Goal: Task Accomplishment & Management: Use online tool/utility

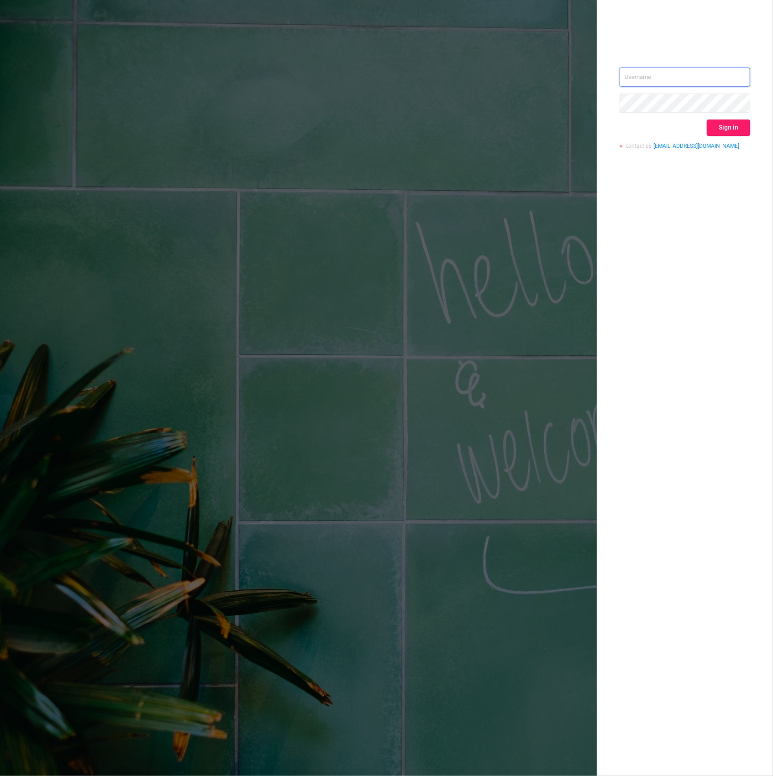
type input "[PERSON_NAME][EMAIL_ADDRESS][DOMAIN_NAME]"
click at [727, 128] on button "Sign in" at bounding box center [728, 128] width 43 height 16
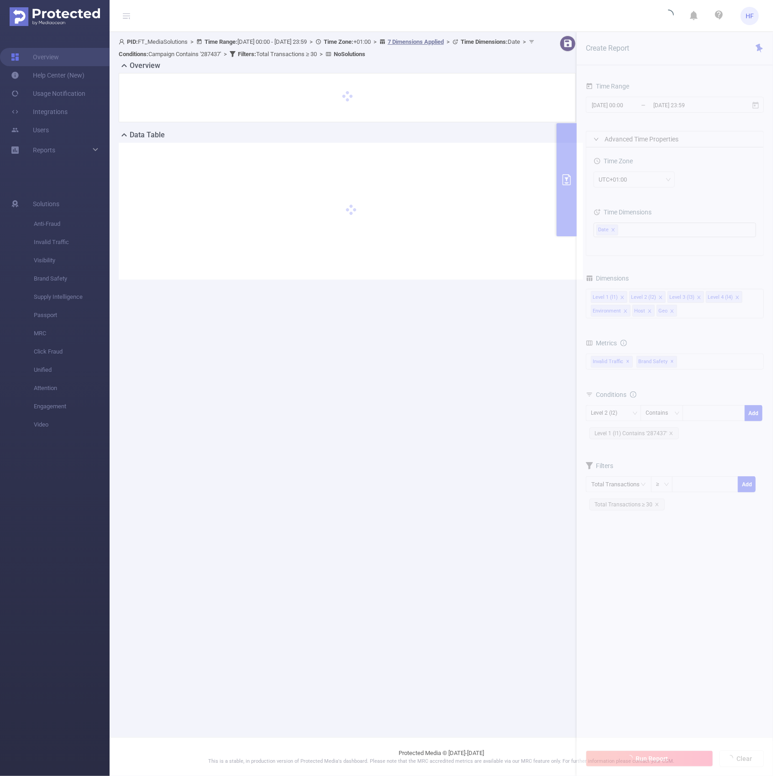
click at [730, 211] on section "PID: FT_MediaSolutions > Time Range: [DATE] 00:00 - [DATE] 23:59 > Time Zone: +…" at bounding box center [441, 165] width 663 height 266
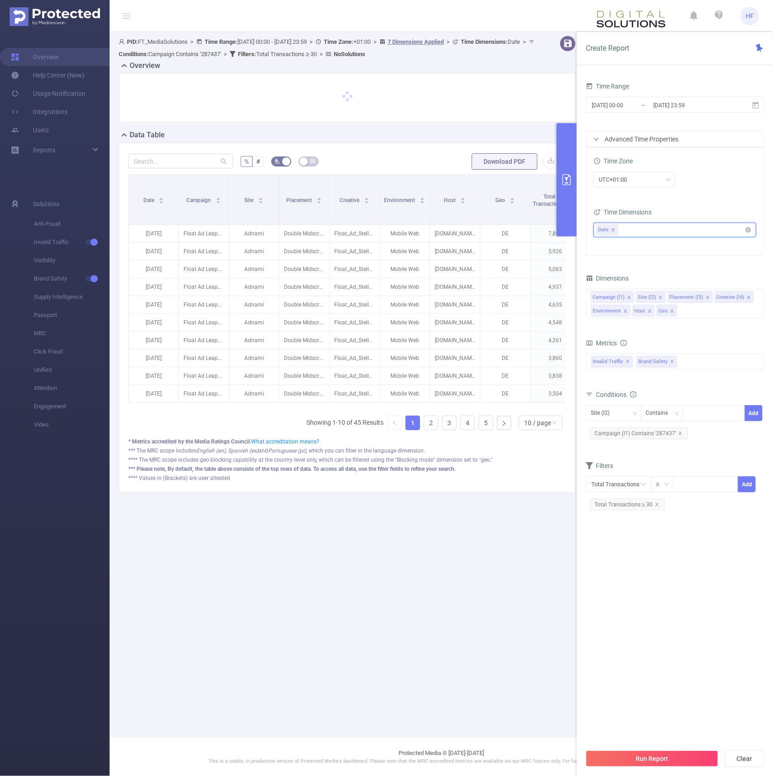
click at [612, 229] on icon "icon: close" at bounding box center [613, 230] width 5 height 5
click at [626, 364] on span "✕" at bounding box center [628, 361] width 4 height 11
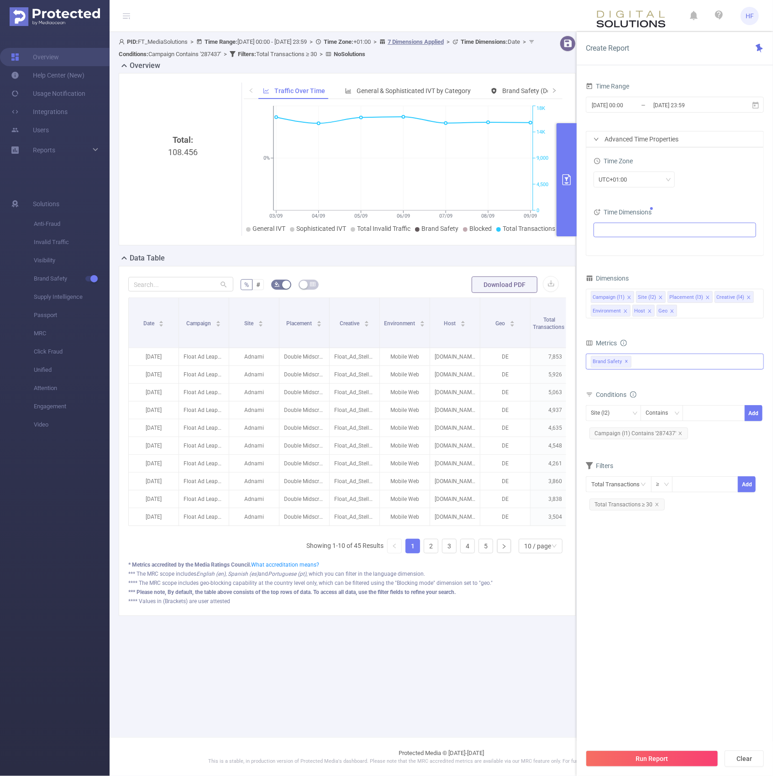
click at [627, 362] on span "✕" at bounding box center [627, 361] width 4 height 11
click at [629, 364] on div at bounding box center [675, 361] width 178 height 15
click at [598, 397] on li "Visibility" at bounding box center [674, 398] width 177 height 12
click at [602, 400] on span at bounding box center [600, 397] width 7 height 7
click at [628, 760] on button "Run Report" at bounding box center [652, 759] width 132 height 16
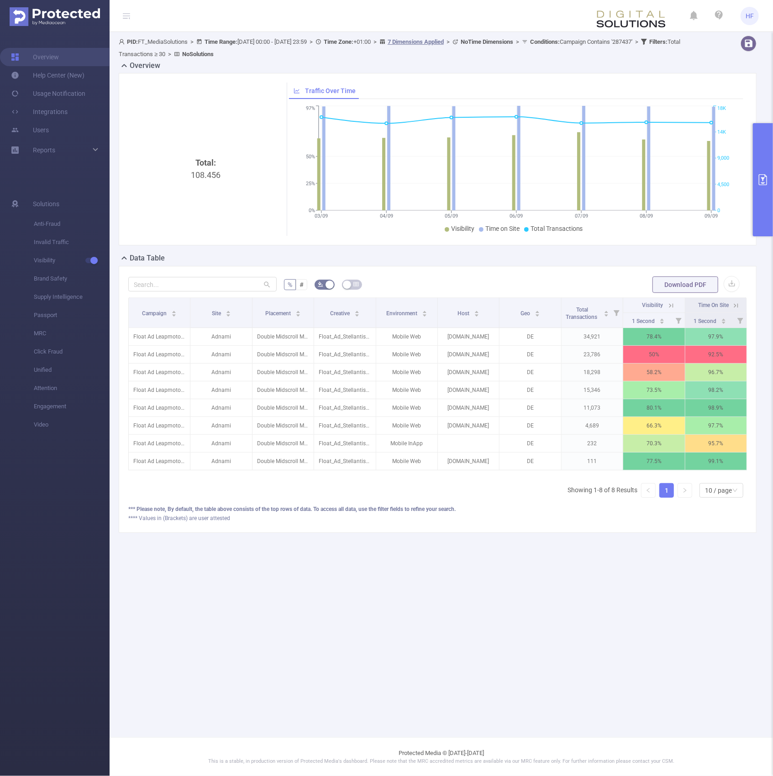
click at [759, 193] on button "primary" at bounding box center [763, 179] width 20 height 113
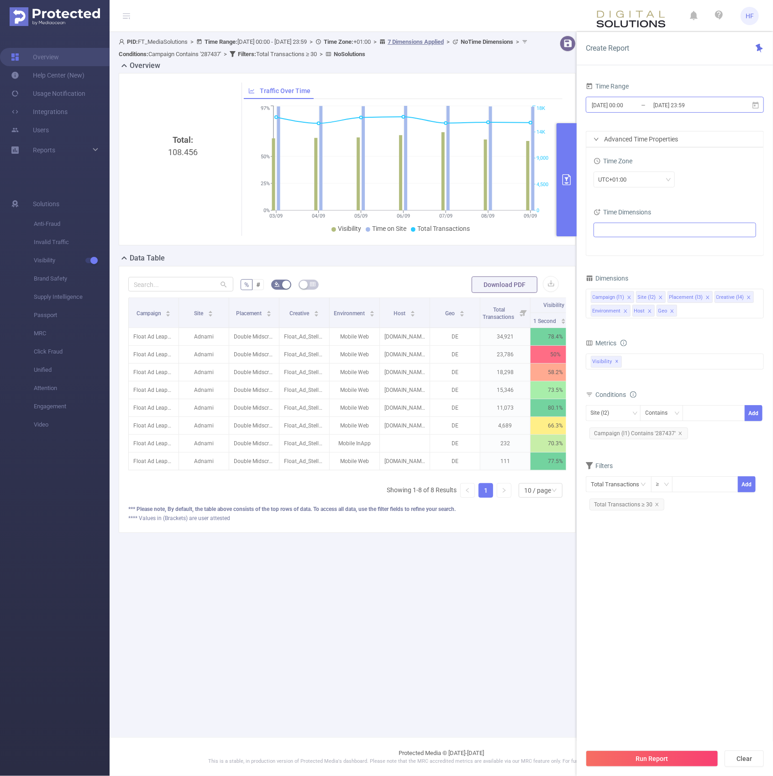
click at [644, 109] on input "[DATE] 00:00" at bounding box center [628, 105] width 74 height 12
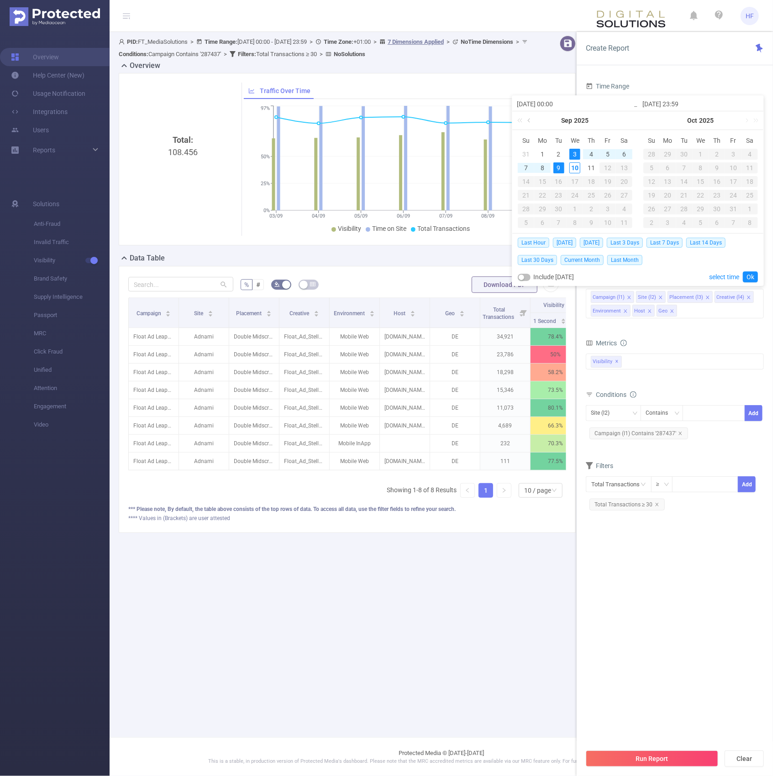
click at [528, 120] on link at bounding box center [529, 120] width 8 height 18
click at [531, 115] on link at bounding box center [529, 120] width 8 height 18
click at [531, 119] on link at bounding box center [529, 120] width 8 height 18
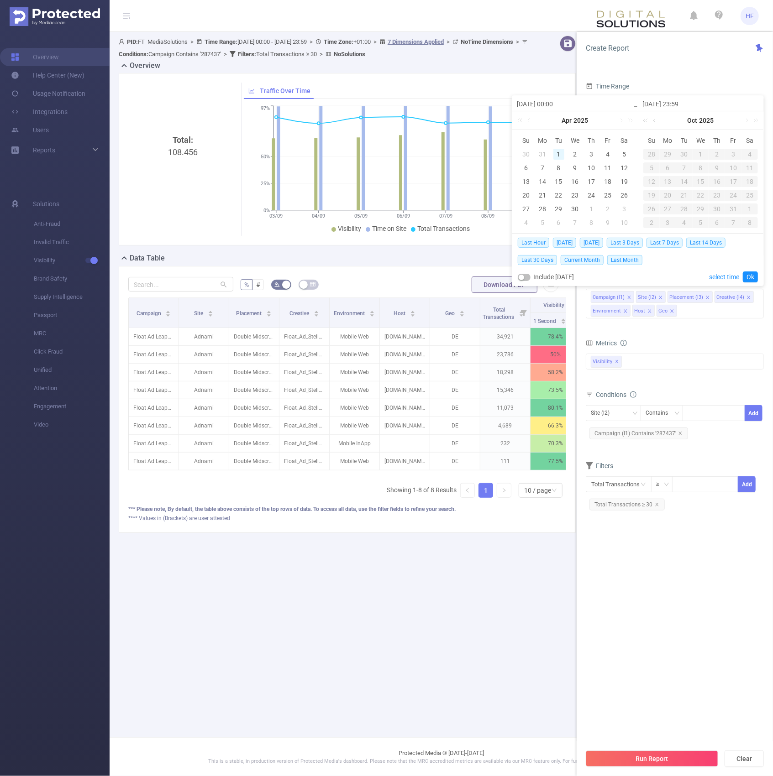
click at [559, 154] on div "1" at bounding box center [558, 154] width 11 height 11
click at [658, 119] on link at bounding box center [655, 120] width 8 height 18
click at [680, 170] on div "9" at bounding box center [684, 167] width 11 height 11
type input "[DATE] 00:00"
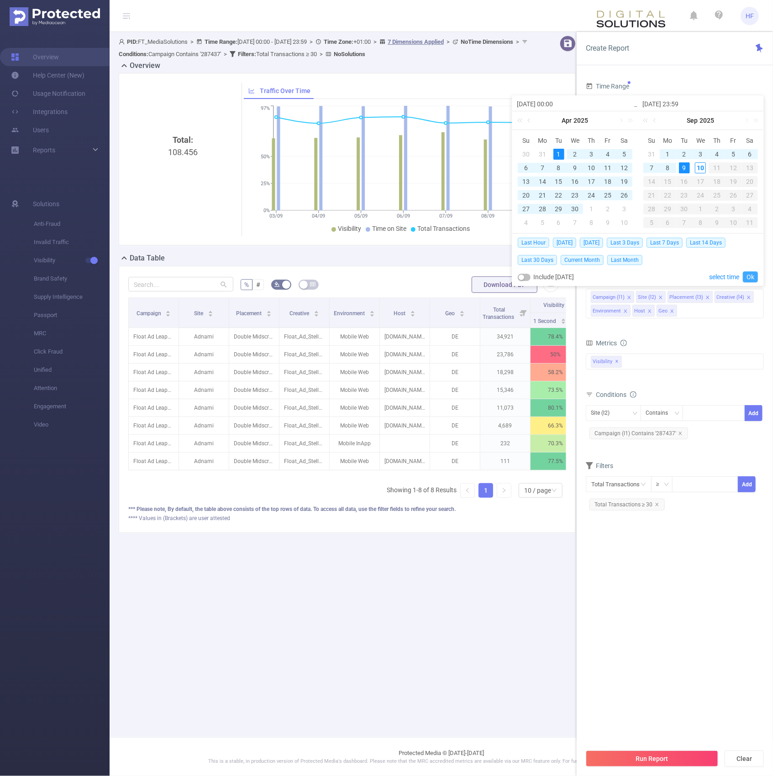
click at [745, 278] on link "Ok" at bounding box center [750, 277] width 15 height 11
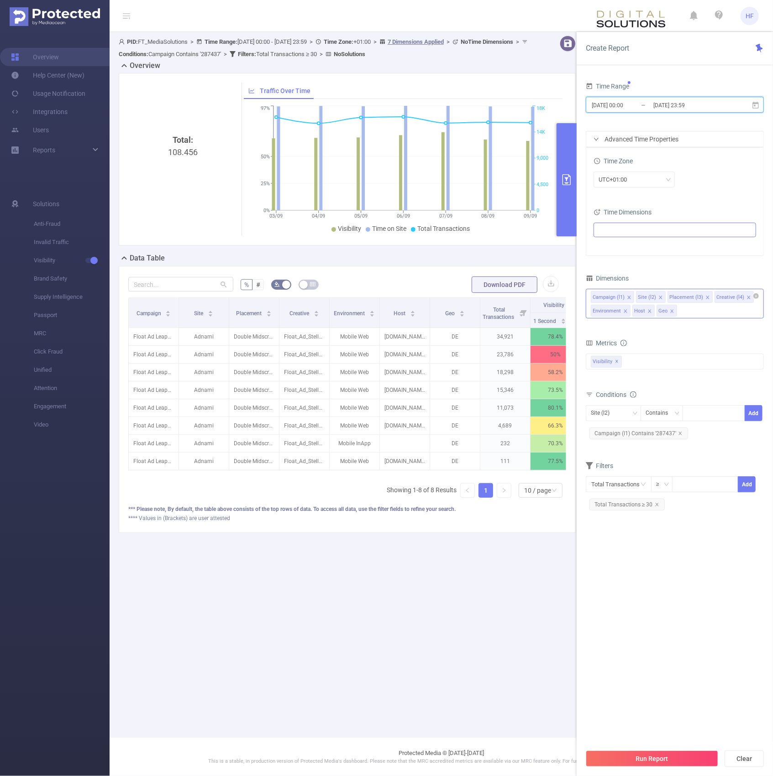
click at [632, 297] on li "Campaign (l1)" at bounding box center [612, 297] width 43 height 12
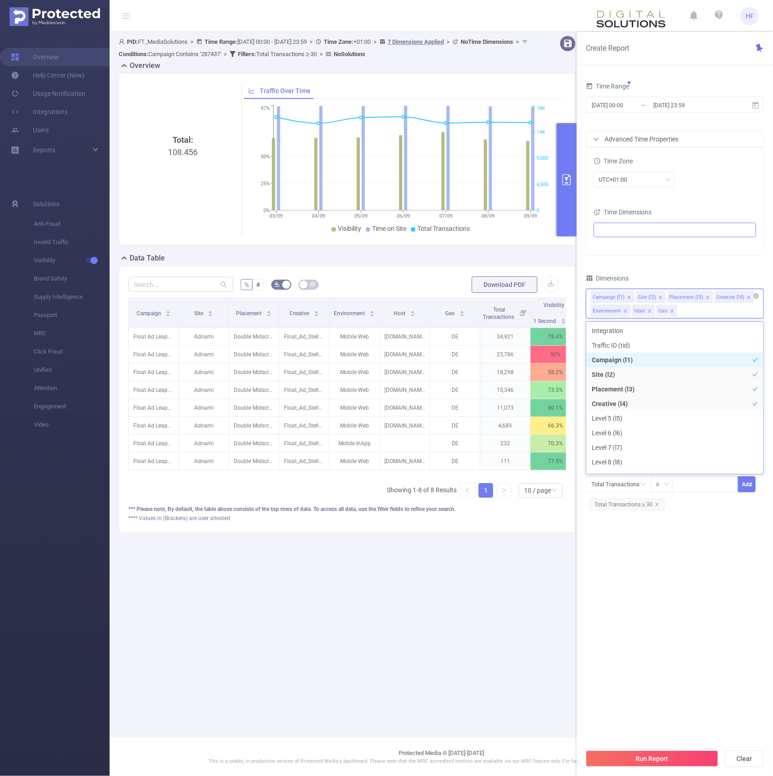
click at [627, 299] on icon "icon: close" at bounding box center [629, 297] width 5 height 5
click at [630, 296] on icon "icon: close" at bounding box center [629, 297] width 5 height 5
click at [753, 361] on icon "icon: check" at bounding box center [755, 360] width 5 height 4
click at [748, 379] on li "Site (l2)" at bounding box center [674, 374] width 177 height 15
click at [752, 375] on icon "icon: check" at bounding box center [754, 374] width 5 height 5
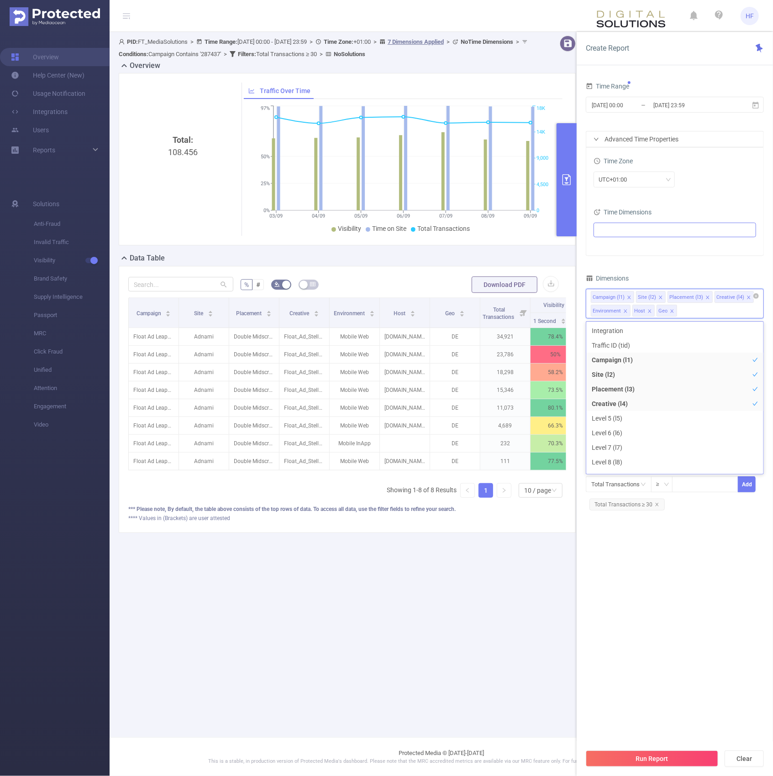
click at [632, 298] on li "Campaign (l1)" at bounding box center [612, 297] width 43 height 12
click at [627, 298] on icon "icon: close" at bounding box center [629, 297] width 5 height 5
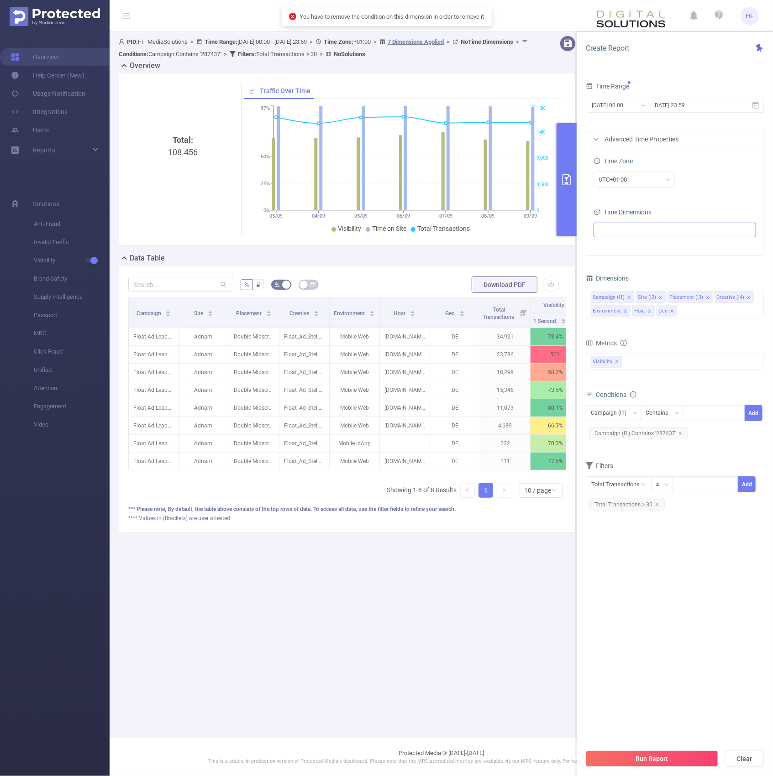
click at [654, 279] on div "Dimensions" at bounding box center [675, 279] width 178 height 15
click at [679, 435] on icon "icon: close" at bounding box center [680, 433] width 5 height 5
click at [669, 758] on button "Run Report" at bounding box center [652, 759] width 132 height 16
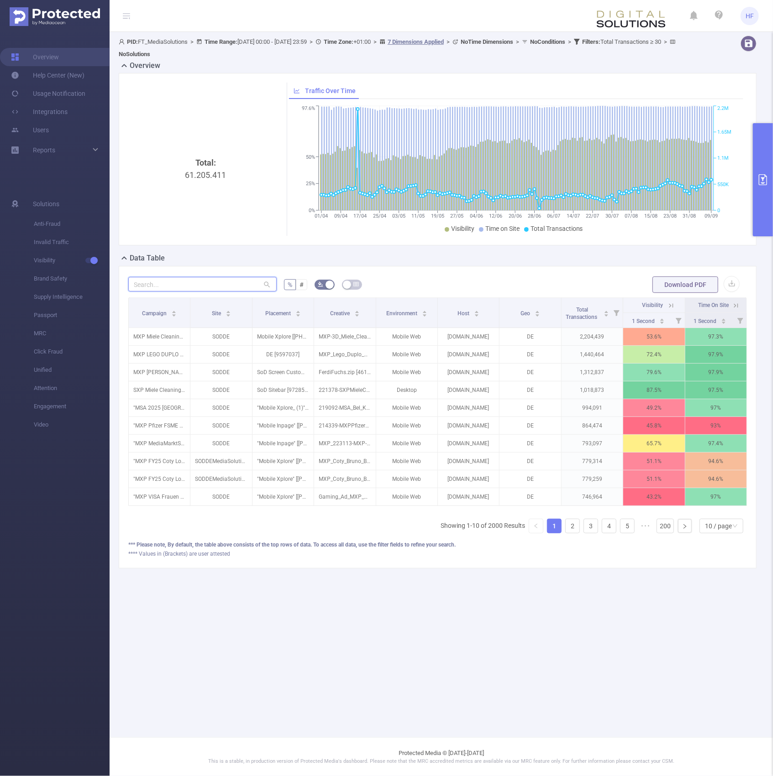
click at [240, 280] on input "text" at bounding box center [202, 284] width 148 height 15
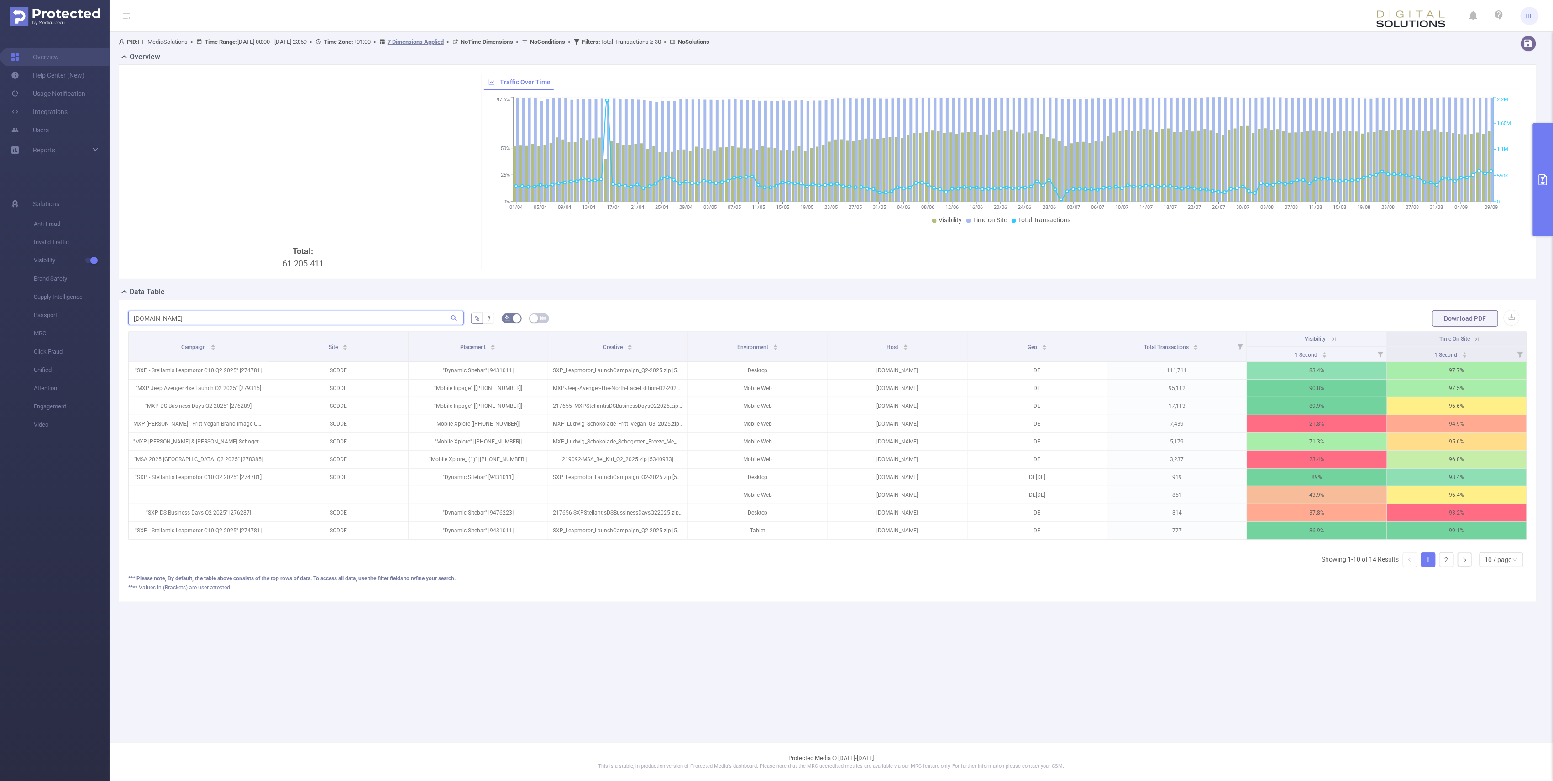
type input "[DOMAIN_NAME]"
click at [772, 192] on button "primary" at bounding box center [1543, 179] width 20 height 113
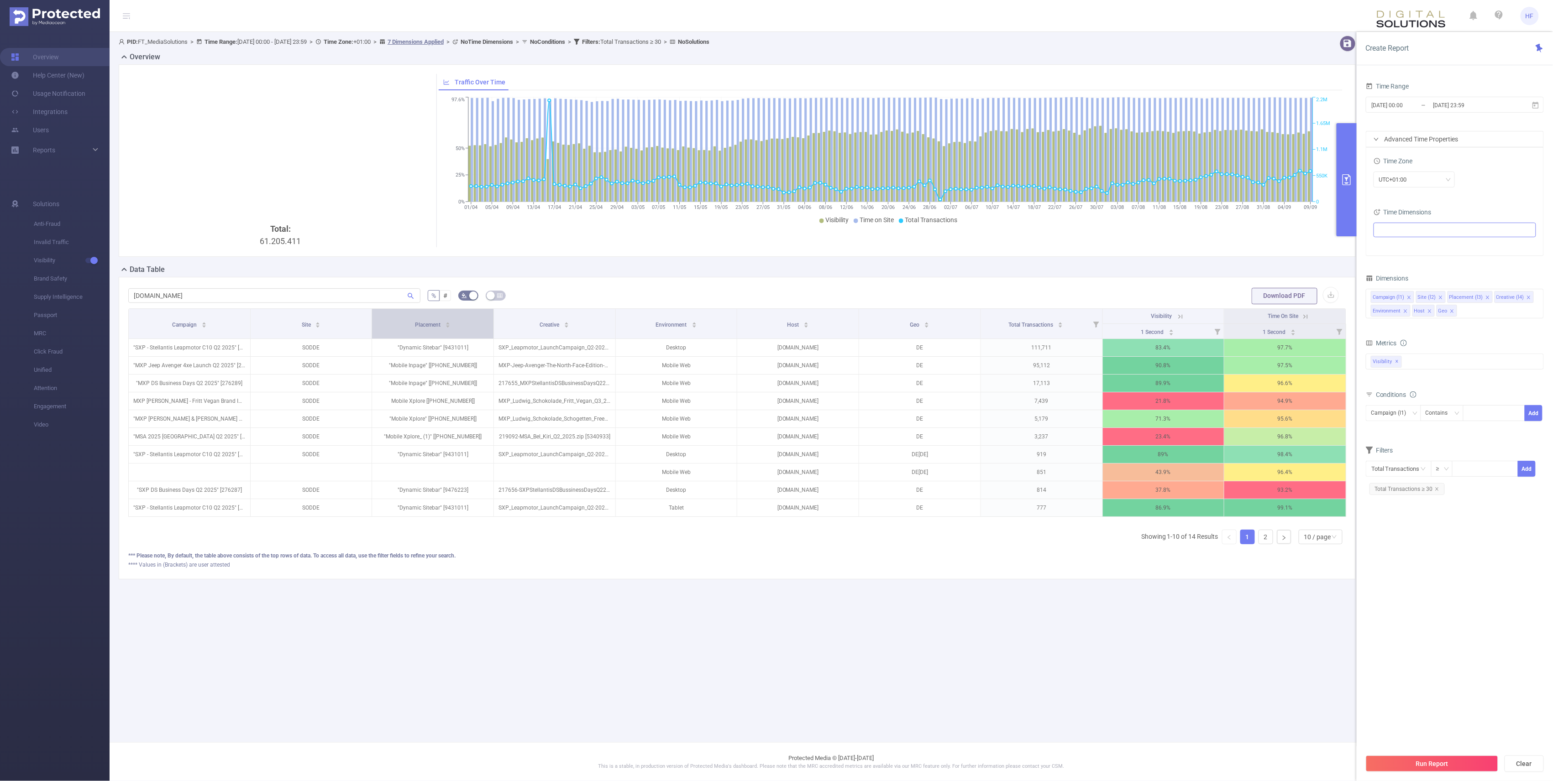
click at [447, 328] on icon "icon: caret-down" at bounding box center [447, 326] width 5 height 5
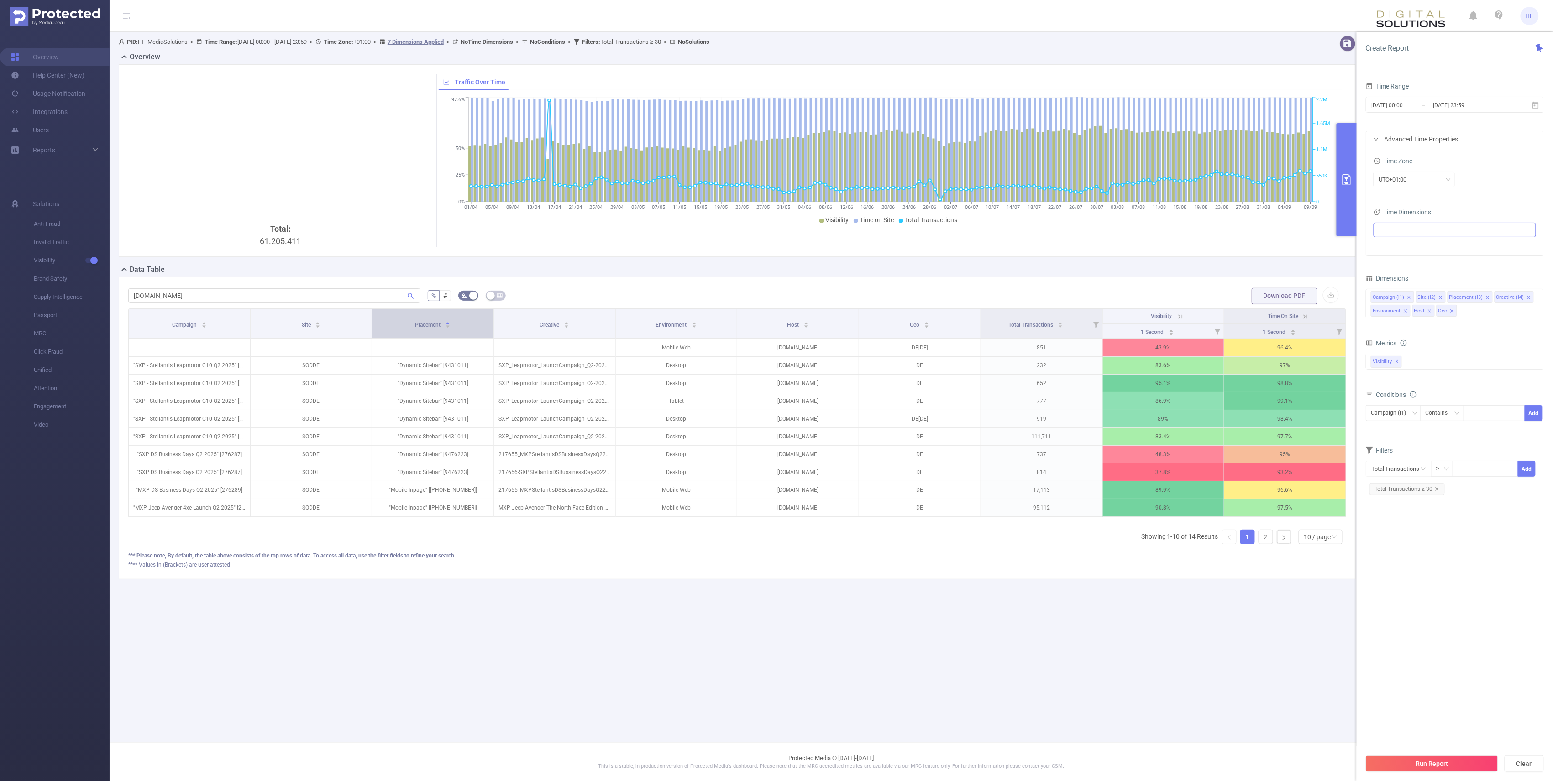
click at [448, 327] on icon "icon: caret-down" at bounding box center [448, 327] width 4 height 2
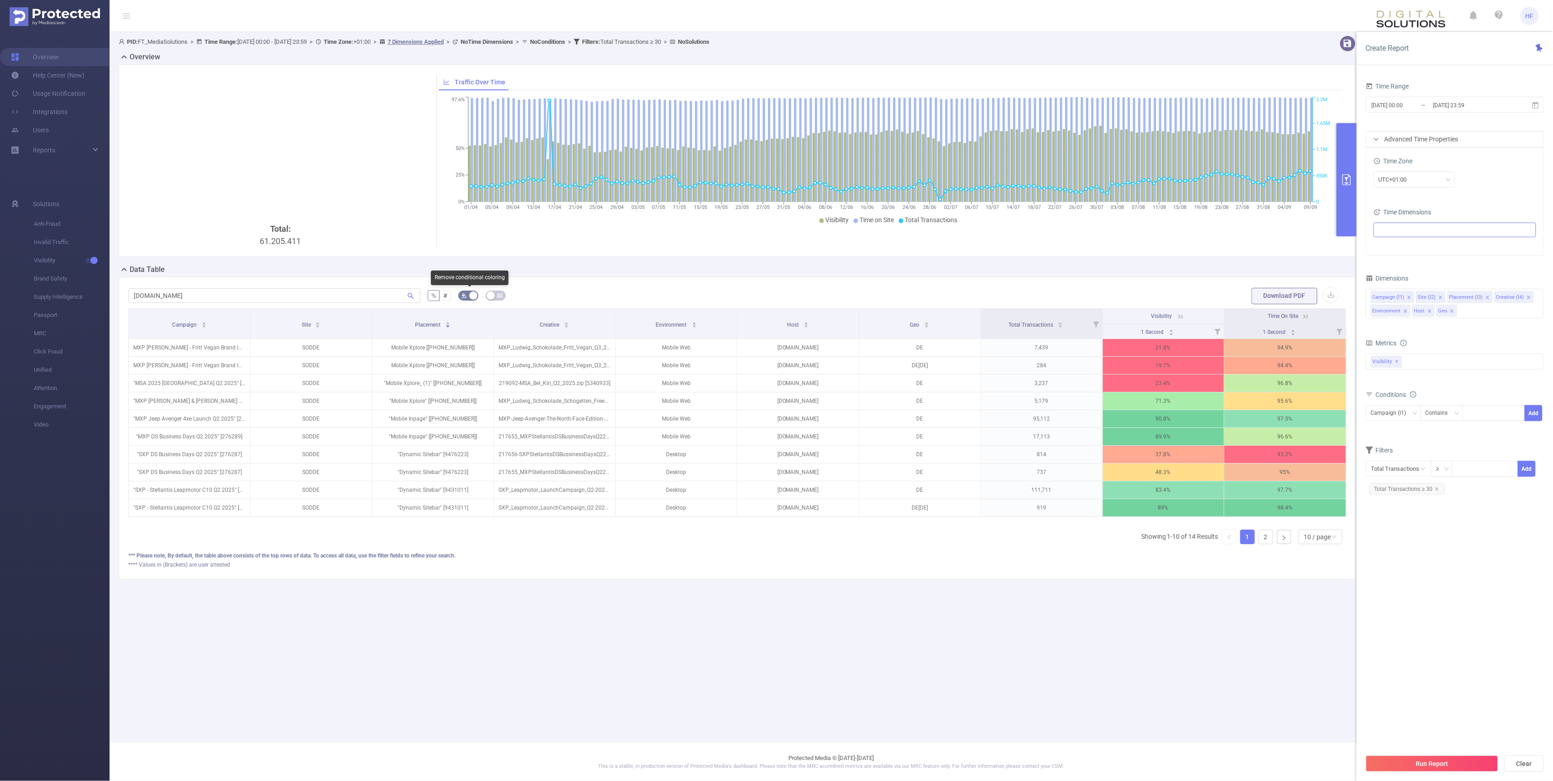
click at [471, 297] on button "button" at bounding box center [468, 296] width 20 height 10
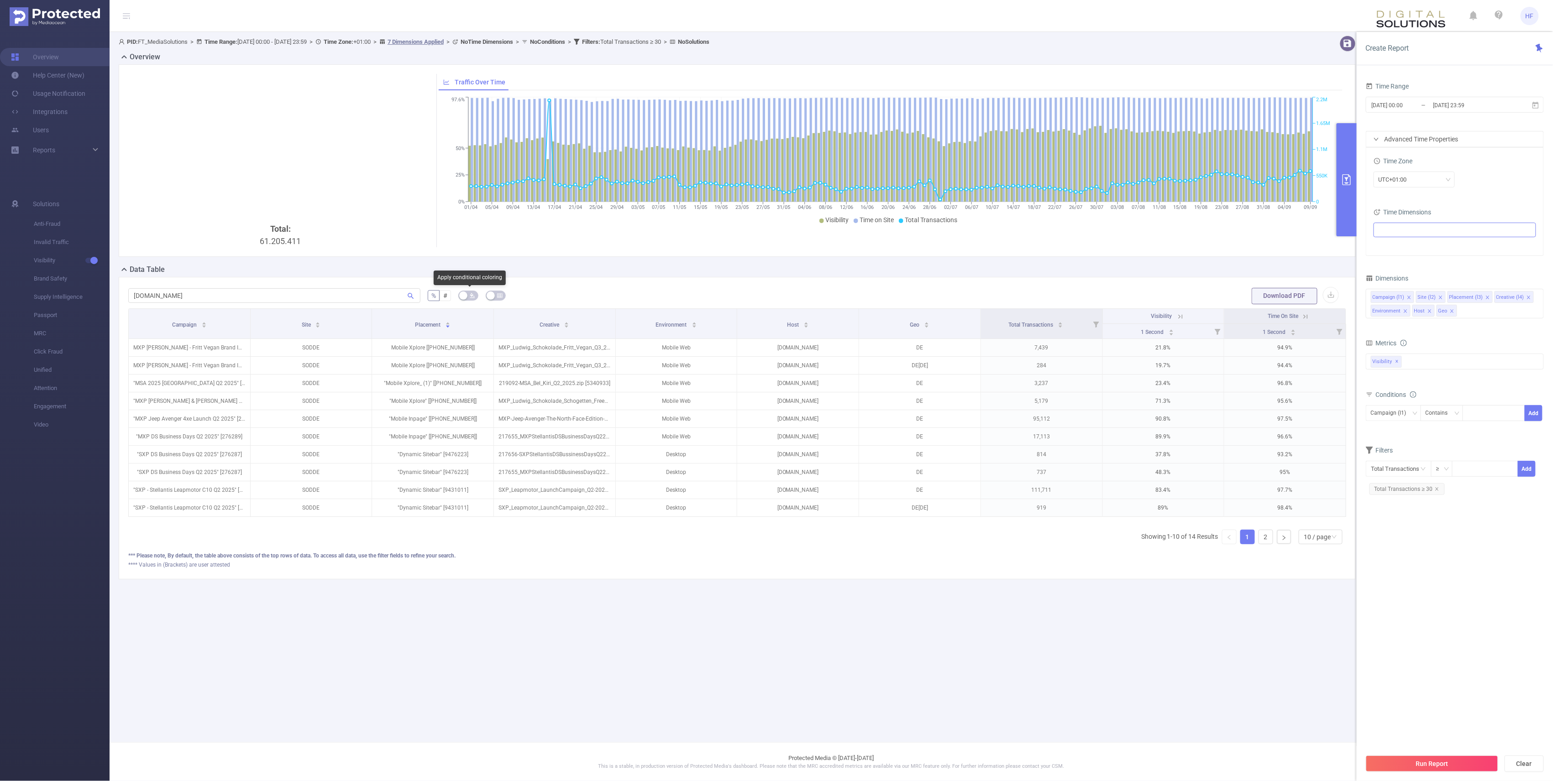
click at [471, 297] on icon "icon: bg-colors" at bounding box center [472, 295] width 5 height 5
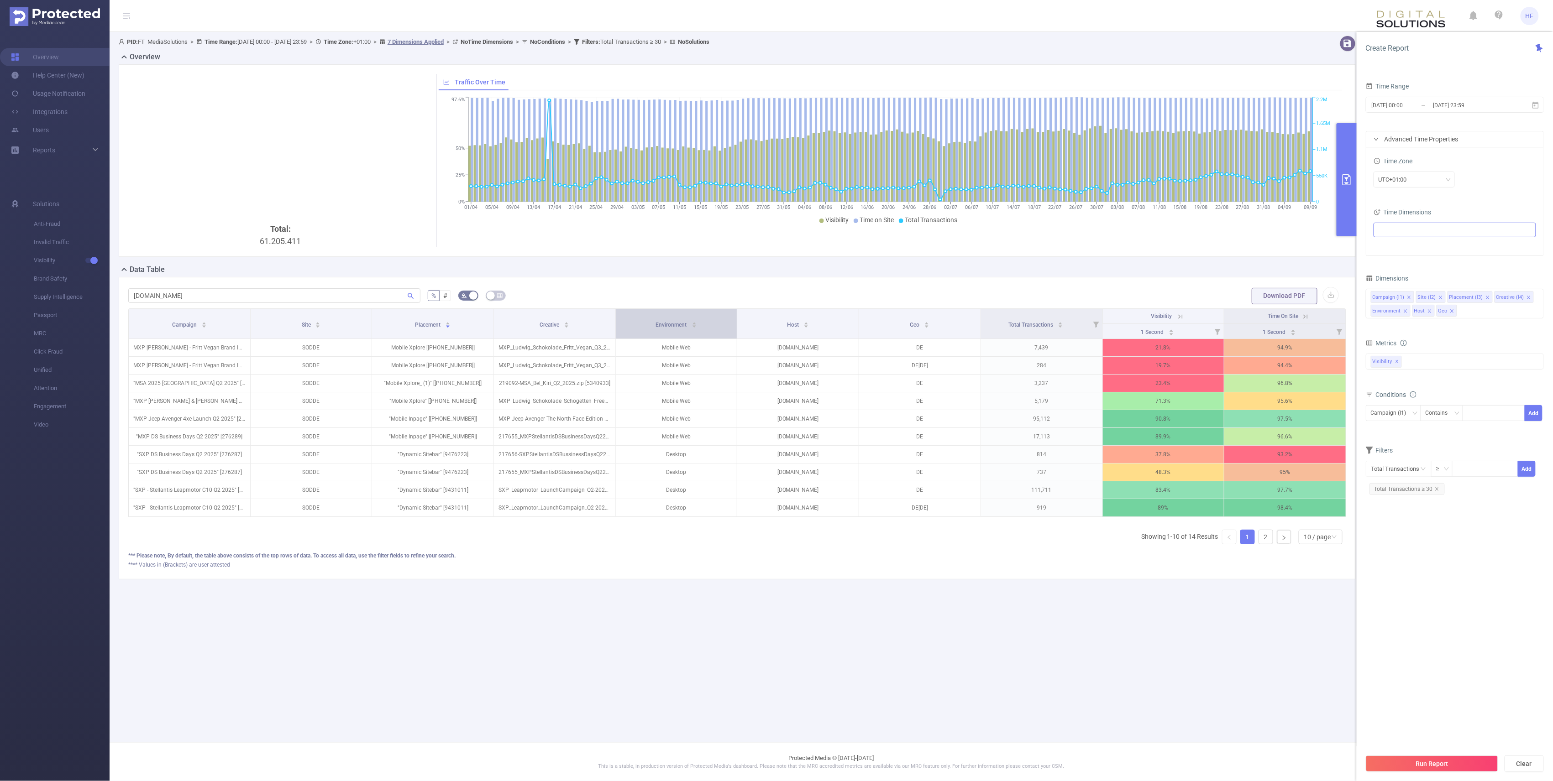
click at [695, 328] on icon "icon: caret-down" at bounding box center [693, 326] width 5 height 5
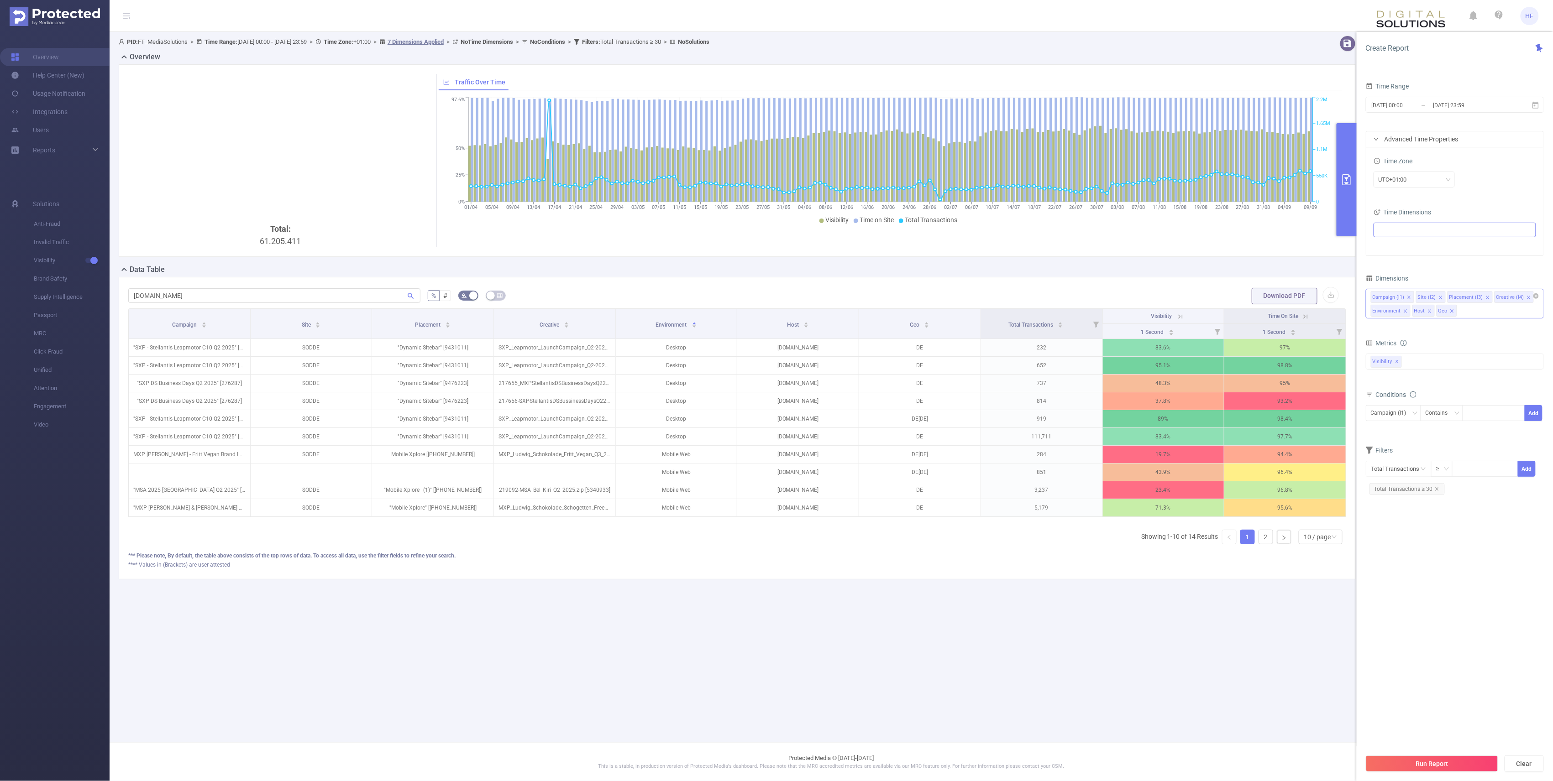
click at [772, 298] on icon "icon: close" at bounding box center [1409, 297] width 5 height 5
click at [772, 761] on button "Run Report" at bounding box center [1432, 764] width 132 height 16
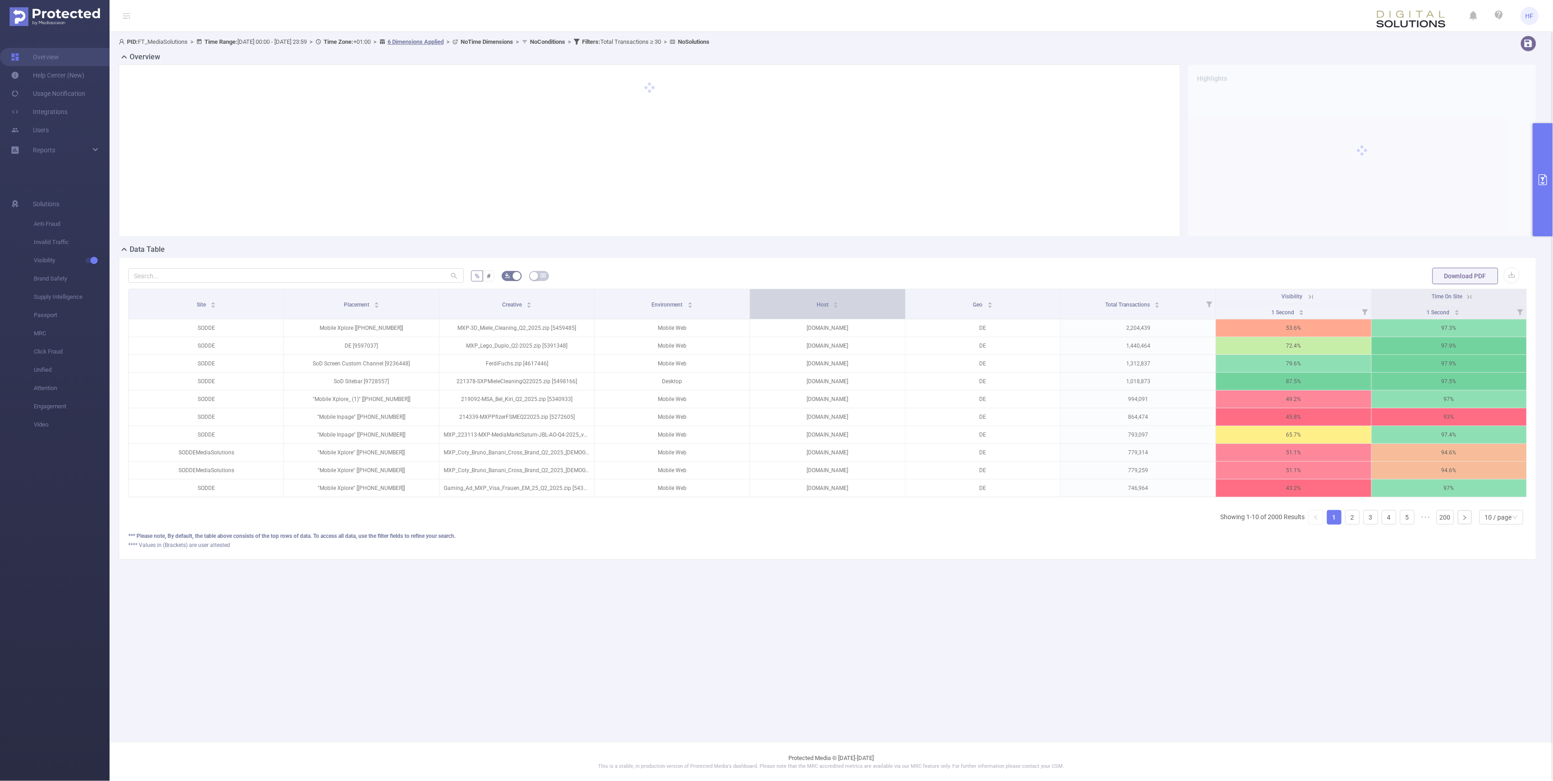
click at [772, 309] on icon "icon: caret-down" at bounding box center [835, 306] width 5 height 5
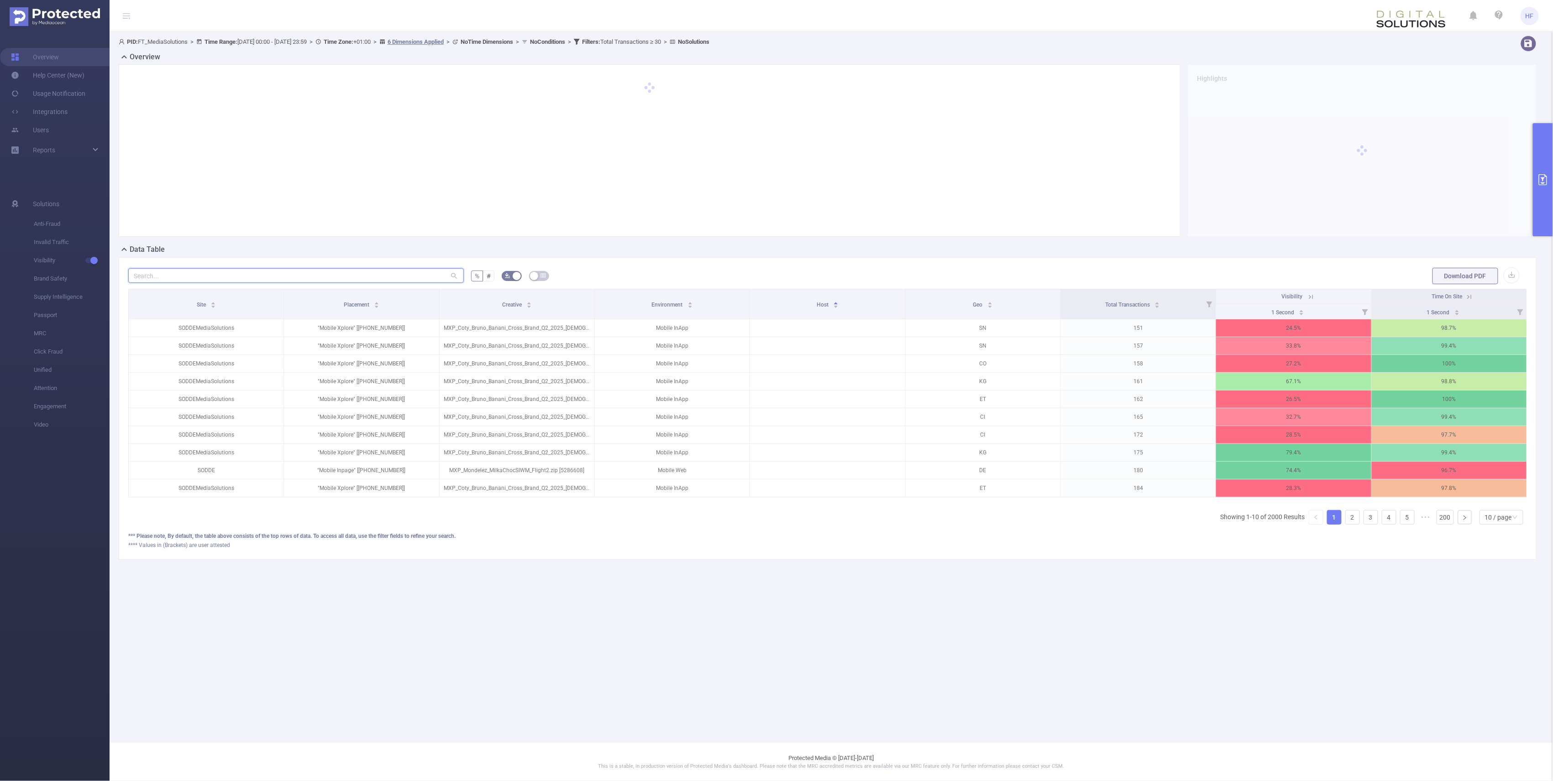
click at [284, 274] on input "text" at bounding box center [295, 275] width 335 height 15
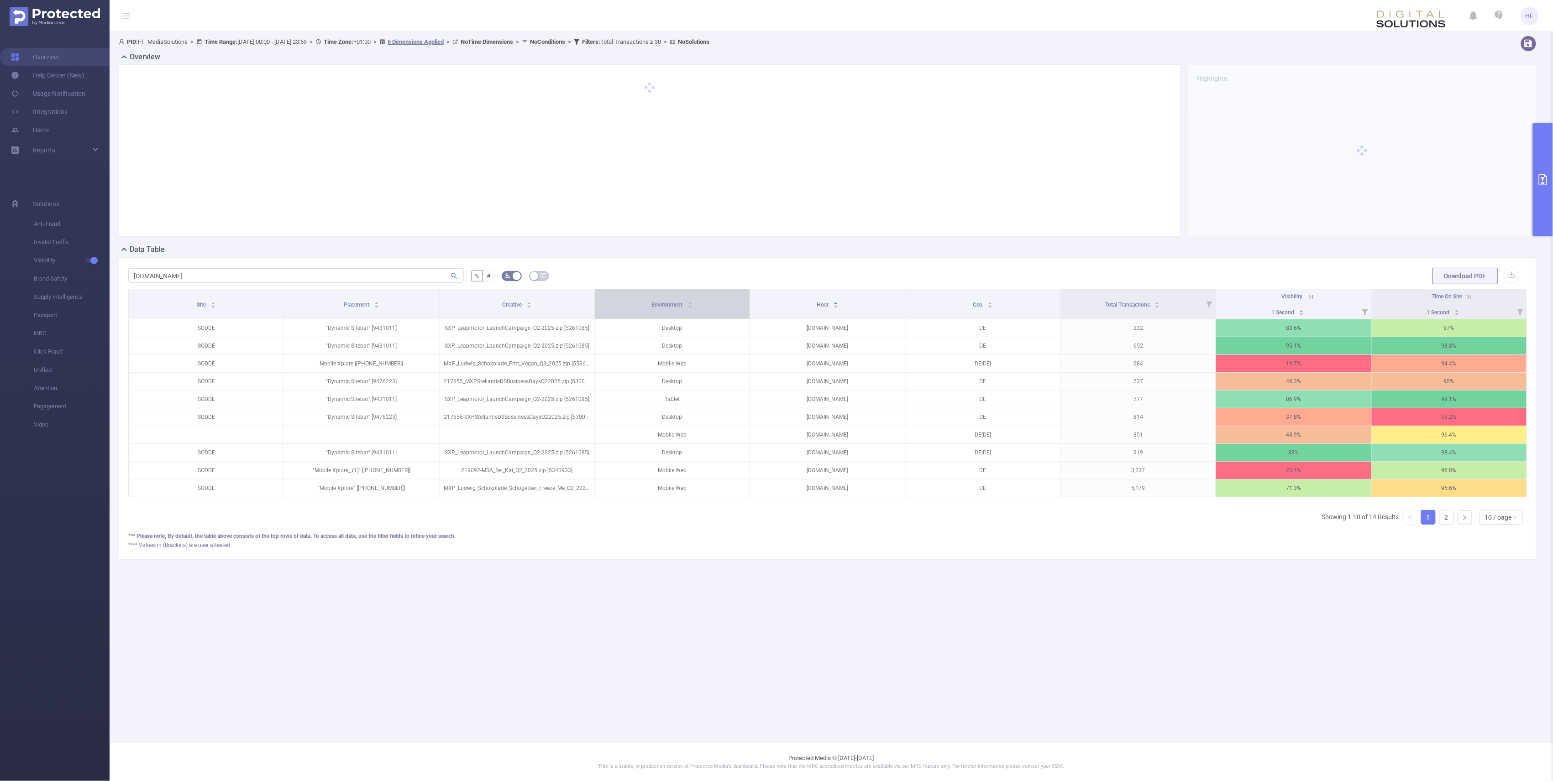
click at [687, 307] on icon "icon: caret-down" at bounding box center [689, 306] width 5 height 5
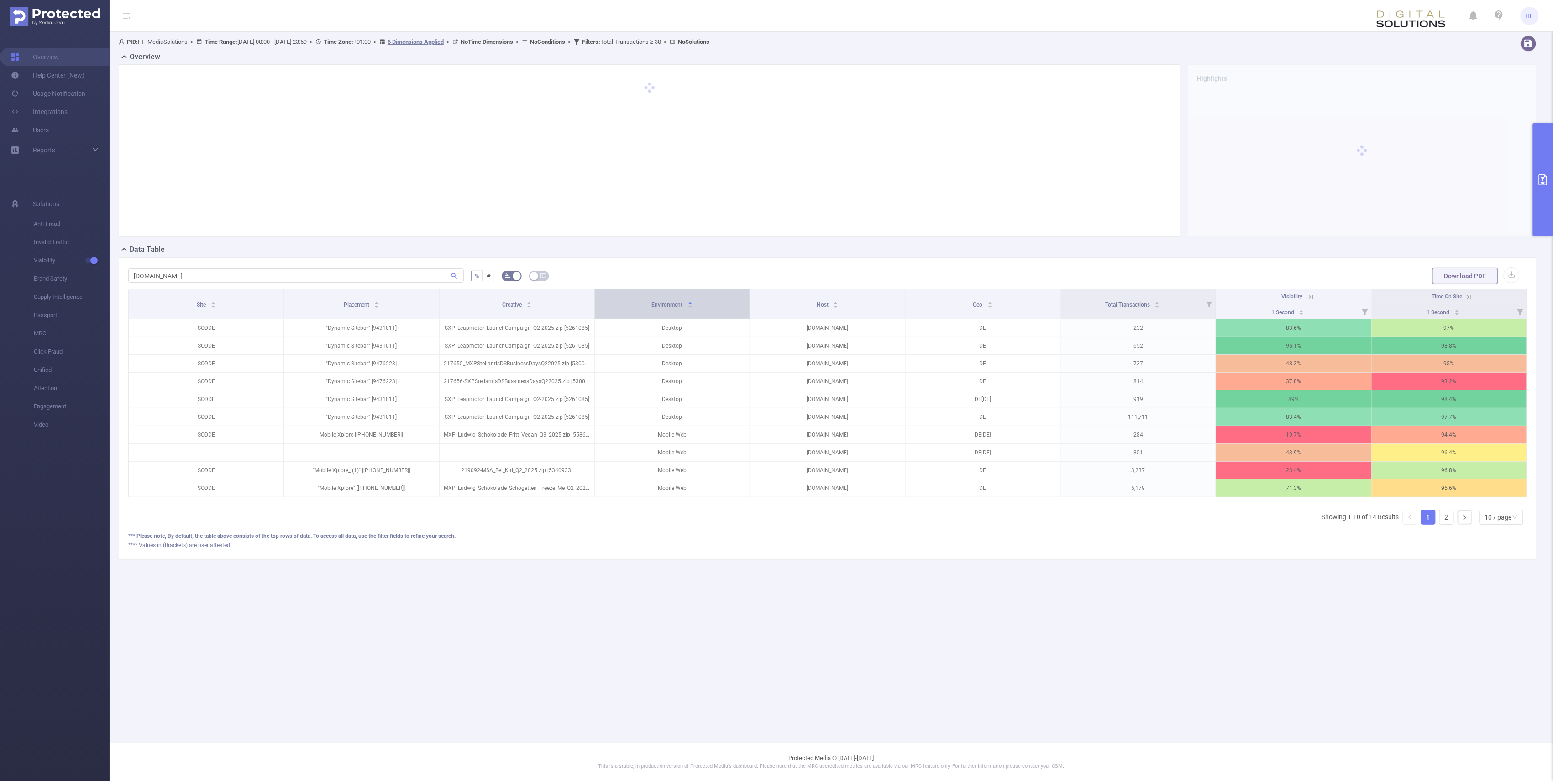
click at [688, 305] on icon "icon: caret-down" at bounding box center [689, 306] width 5 height 5
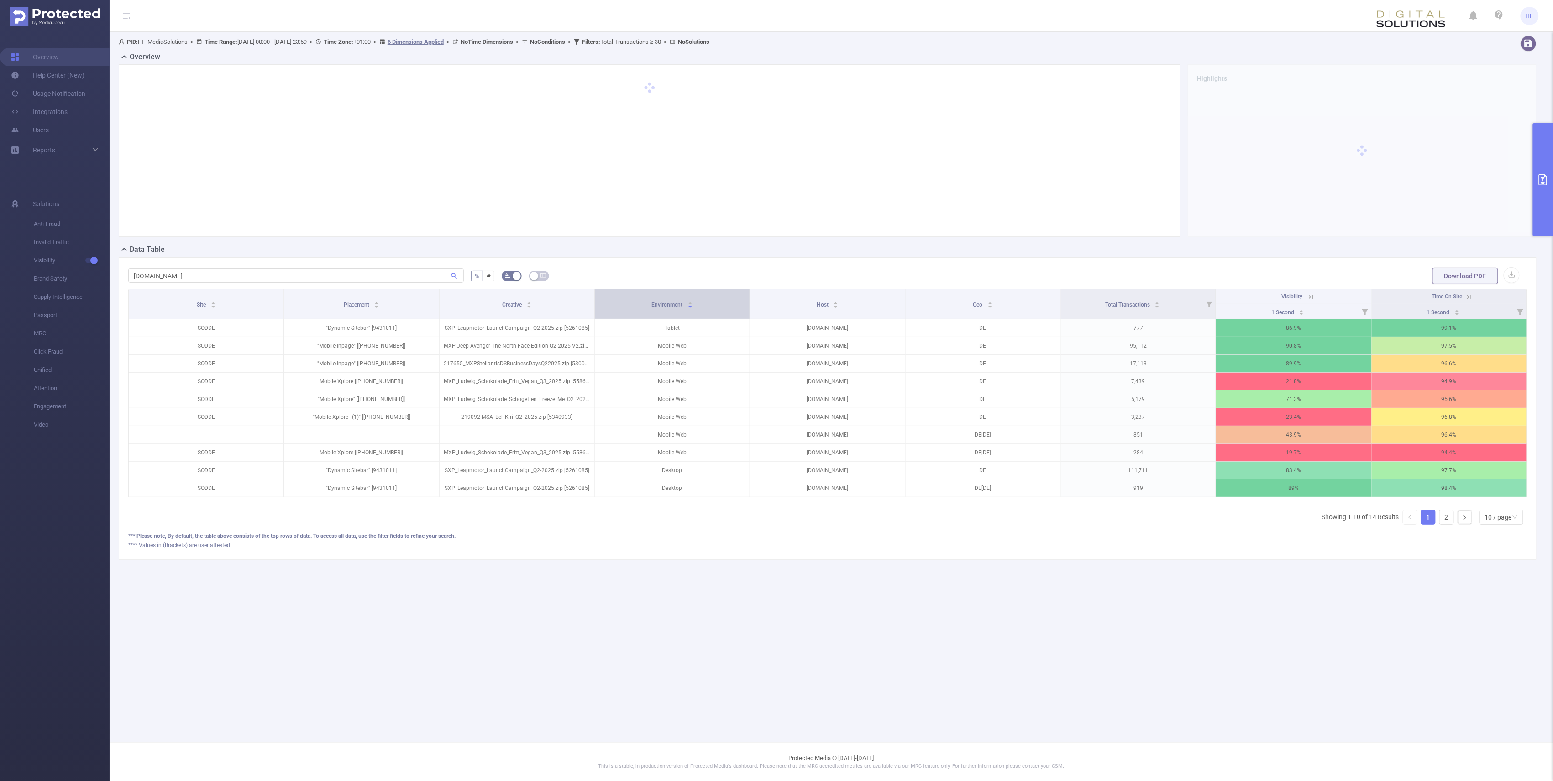
click at [688, 305] on icon "icon: caret-down" at bounding box center [689, 306] width 5 height 5
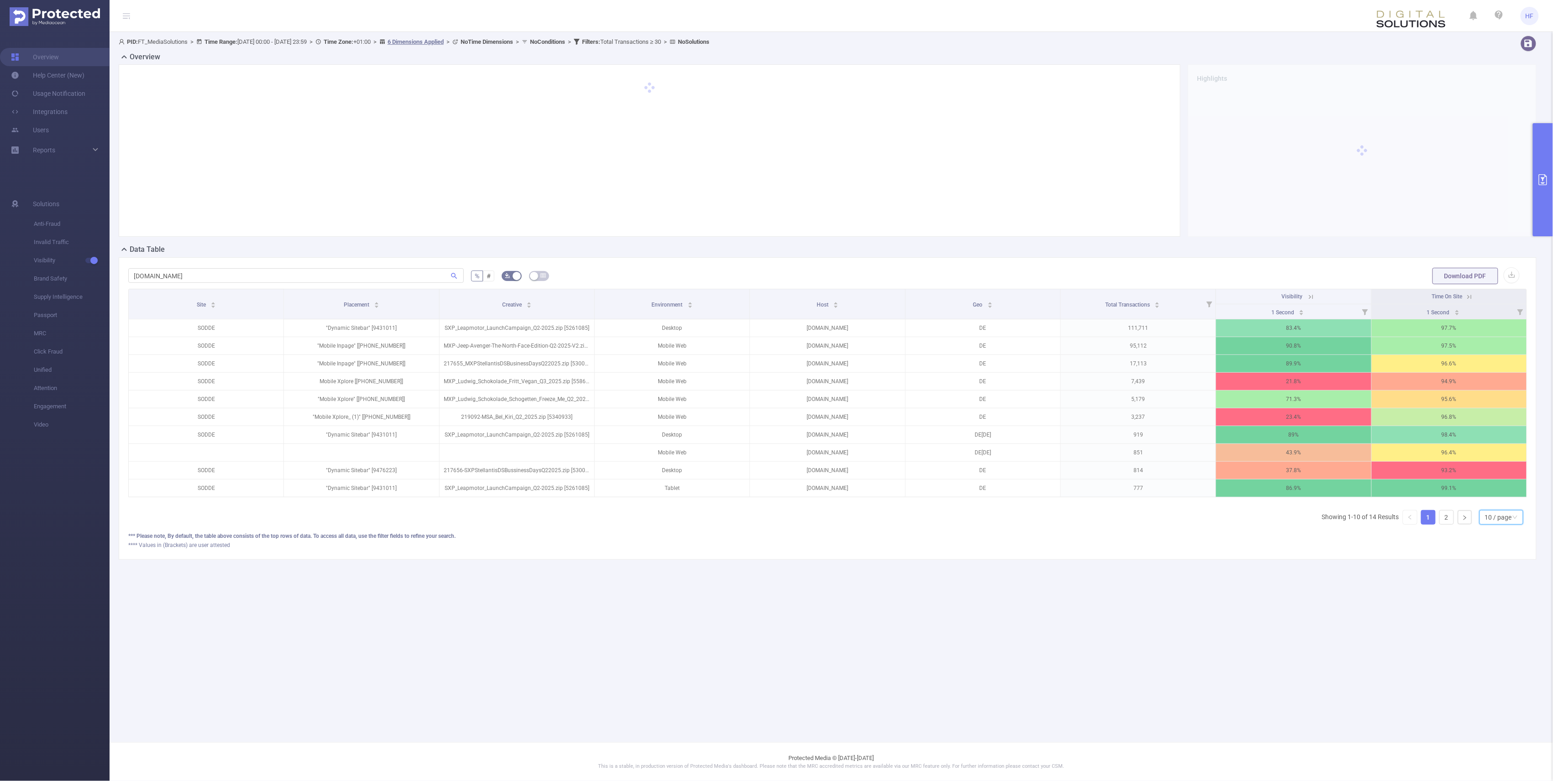
click at [772, 524] on div "10 / page" at bounding box center [1498, 518] width 27 height 14
click at [772, 512] on li "50 / page" at bounding box center [1501, 512] width 44 height 15
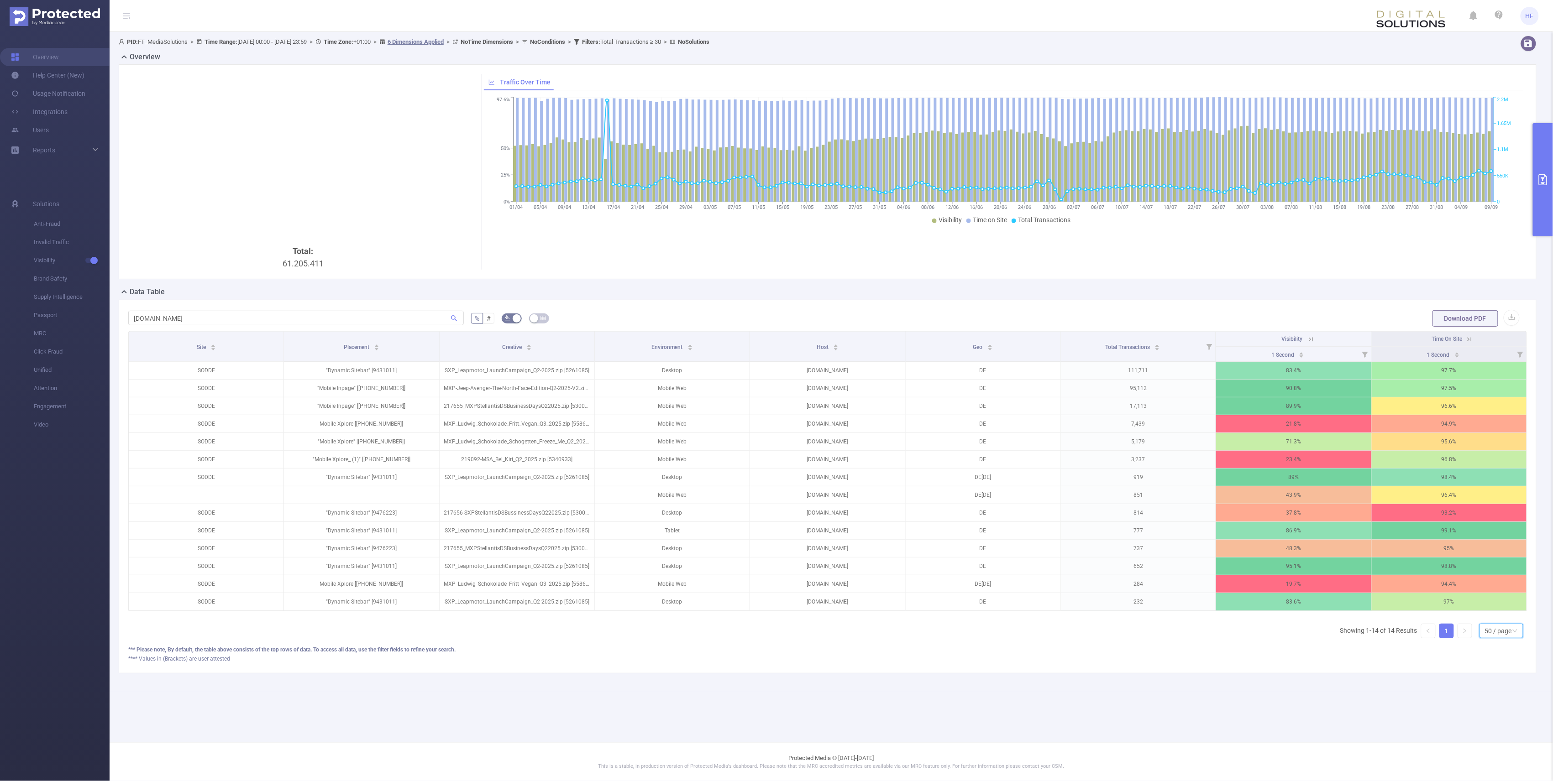
click at [372, 298] on div "Data Table" at bounding box center [831, 293] width 1425 height 13
click at [375, 351] on div "Placement" at bounding box center [362, 346] width 36 height 9
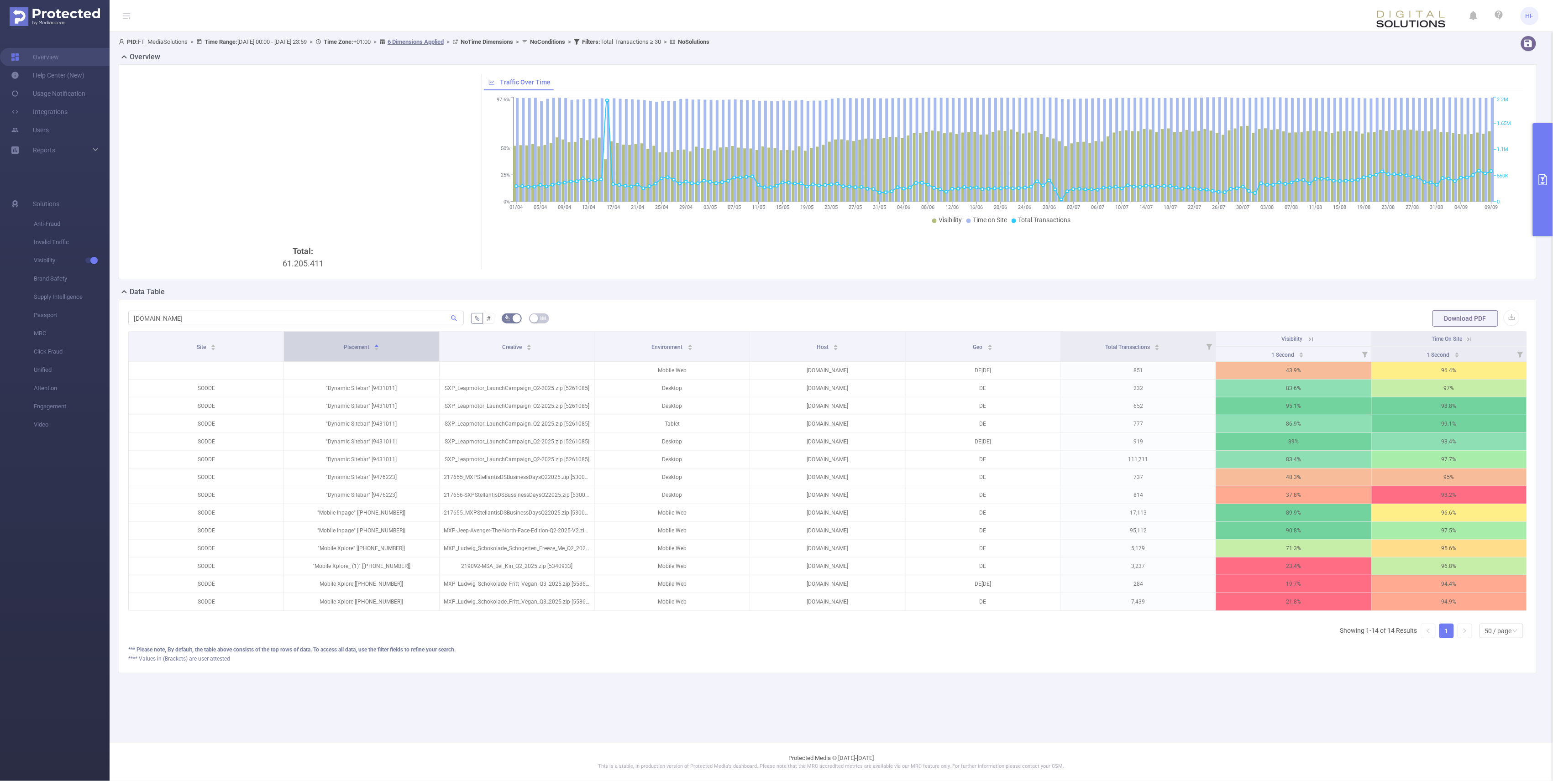
click at [376, 351] on div "Placement" at bounding box center [362, 346] width 36 height 9
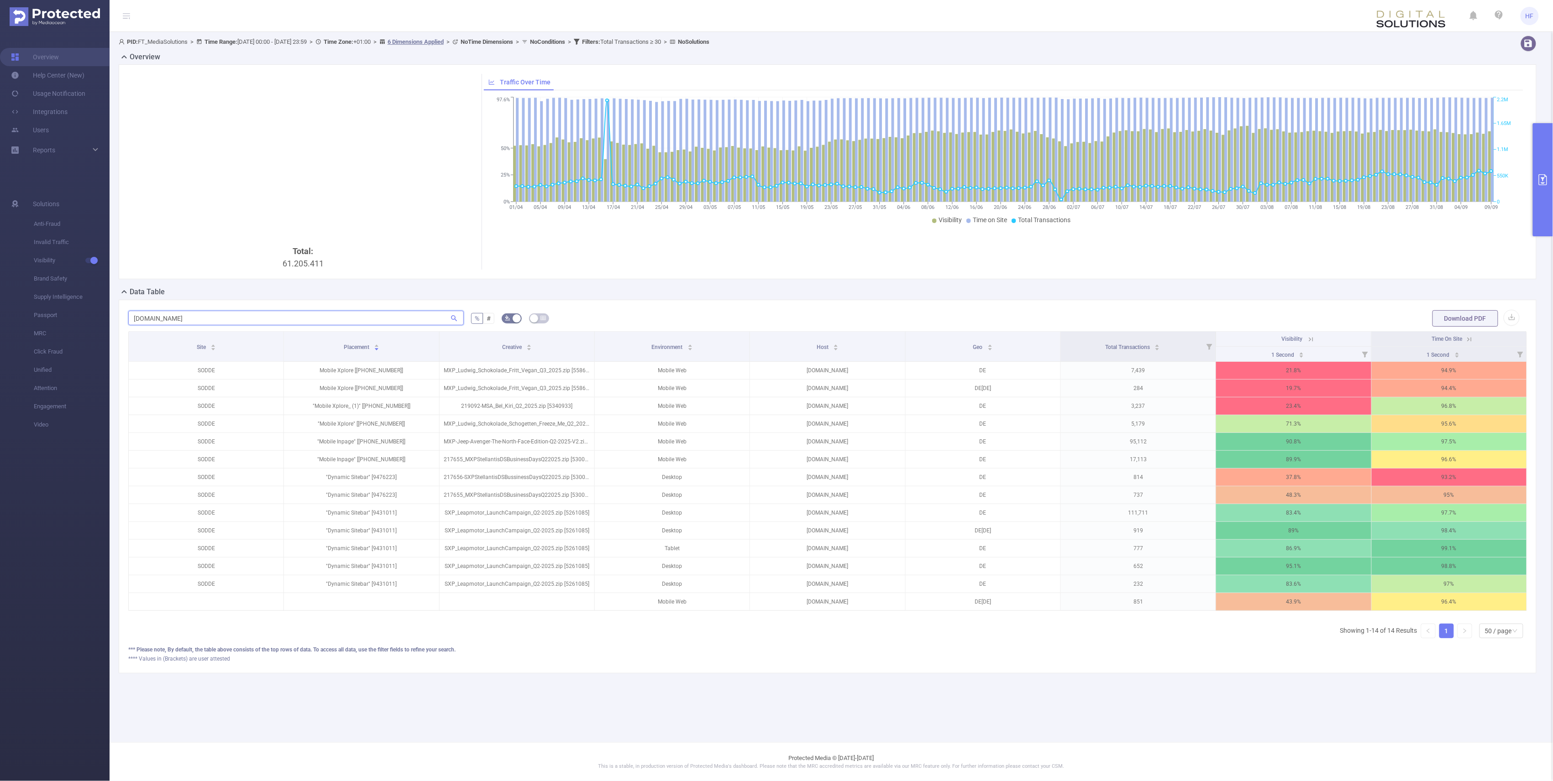
click at [411, 321] on input "[DOMAIN_NAME]" at bounding box center [295, 318] width 335 height 15
drag, startPoint x: 212, startPoint y: 324, endPoint x: 13, endPoint y: 310, distance: 199.9
click at [13, 310] on section "Overview Help Center (New) Usage Notification Integrations Users Reports Soluti…" at bounding box center [776, 390] width 1553 height 781
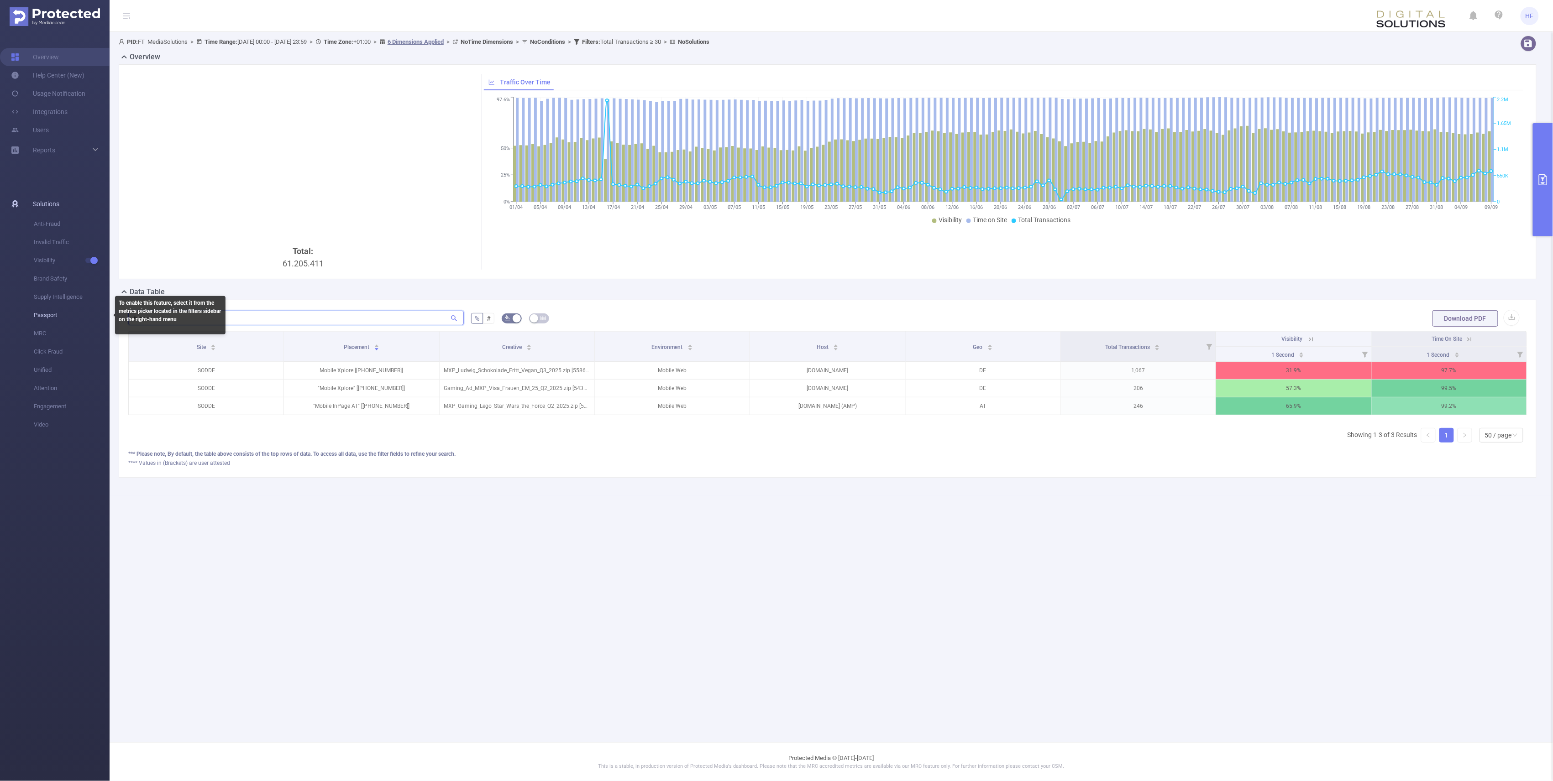
drag, startPoint x: 165, startPoint y: 321, endPoint x: 89, endPoint y: 314, distance: 76.1
click at [89, 314] on section "Overview Help Center (New) Usage Notification Integrations Users Reports Soluti…" at bounding box center [776, 390] width 1553 height 781
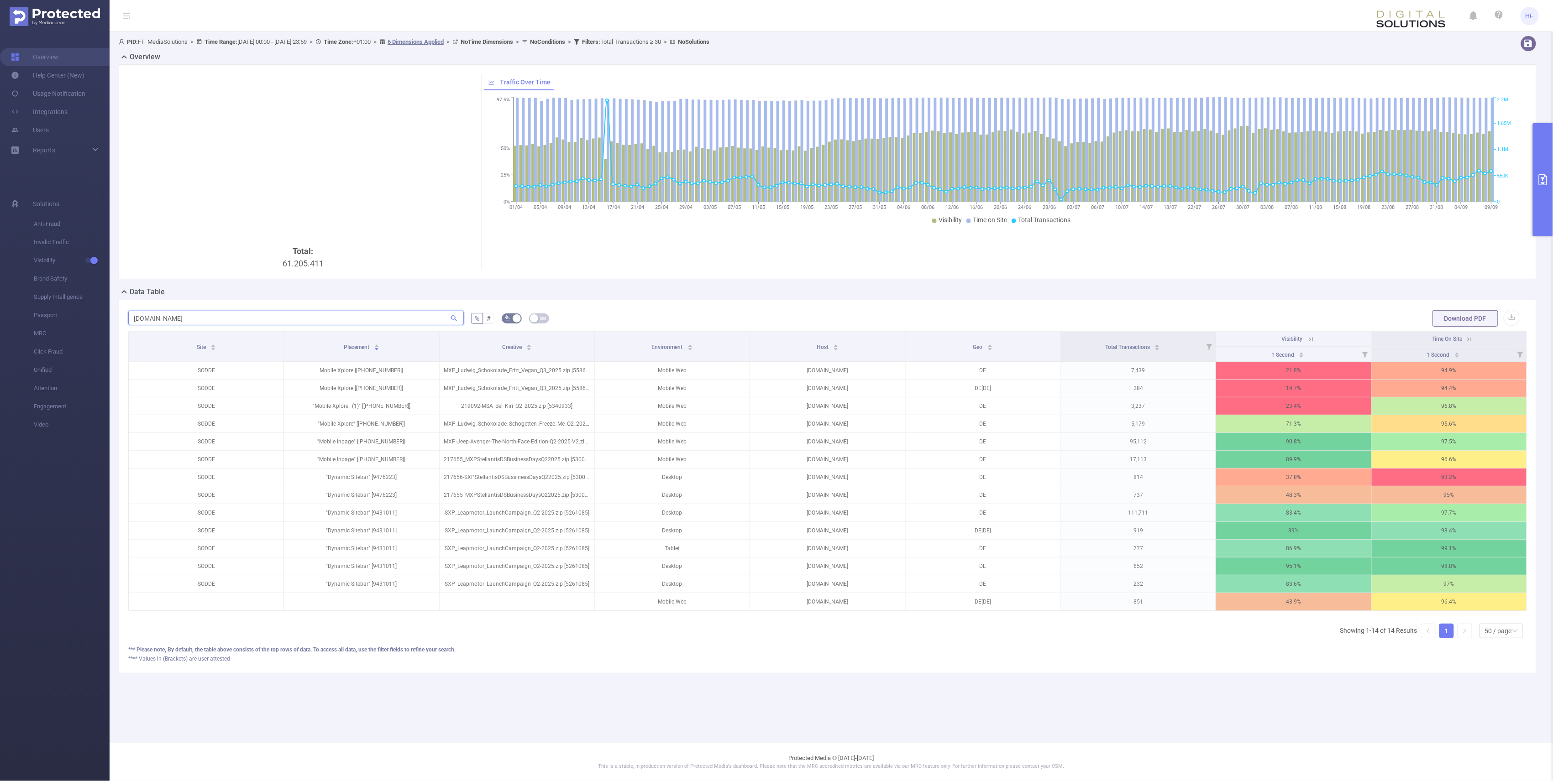
type input "[DOMAIN_NAME]"
click at [772, 184] on icon "primary" at bounding box center [1542, 179] width 11 height 11
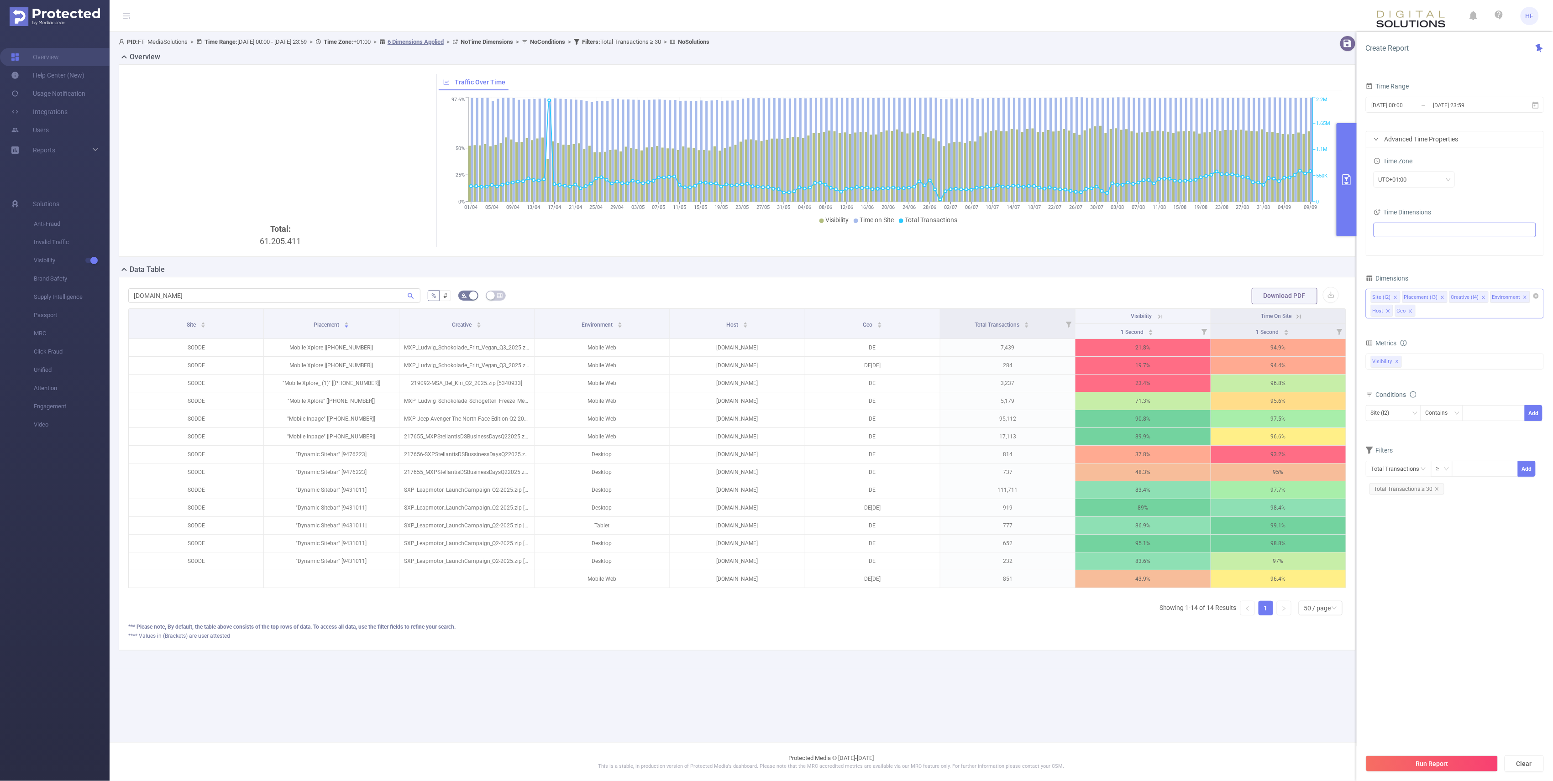
click at [772, 298] on icon "icon: close" at bounding box center [1483, 297] width 5 height 5
click at [772, 761] on button "Run Report" at bounding box center [1432, 764] width 132 height 16
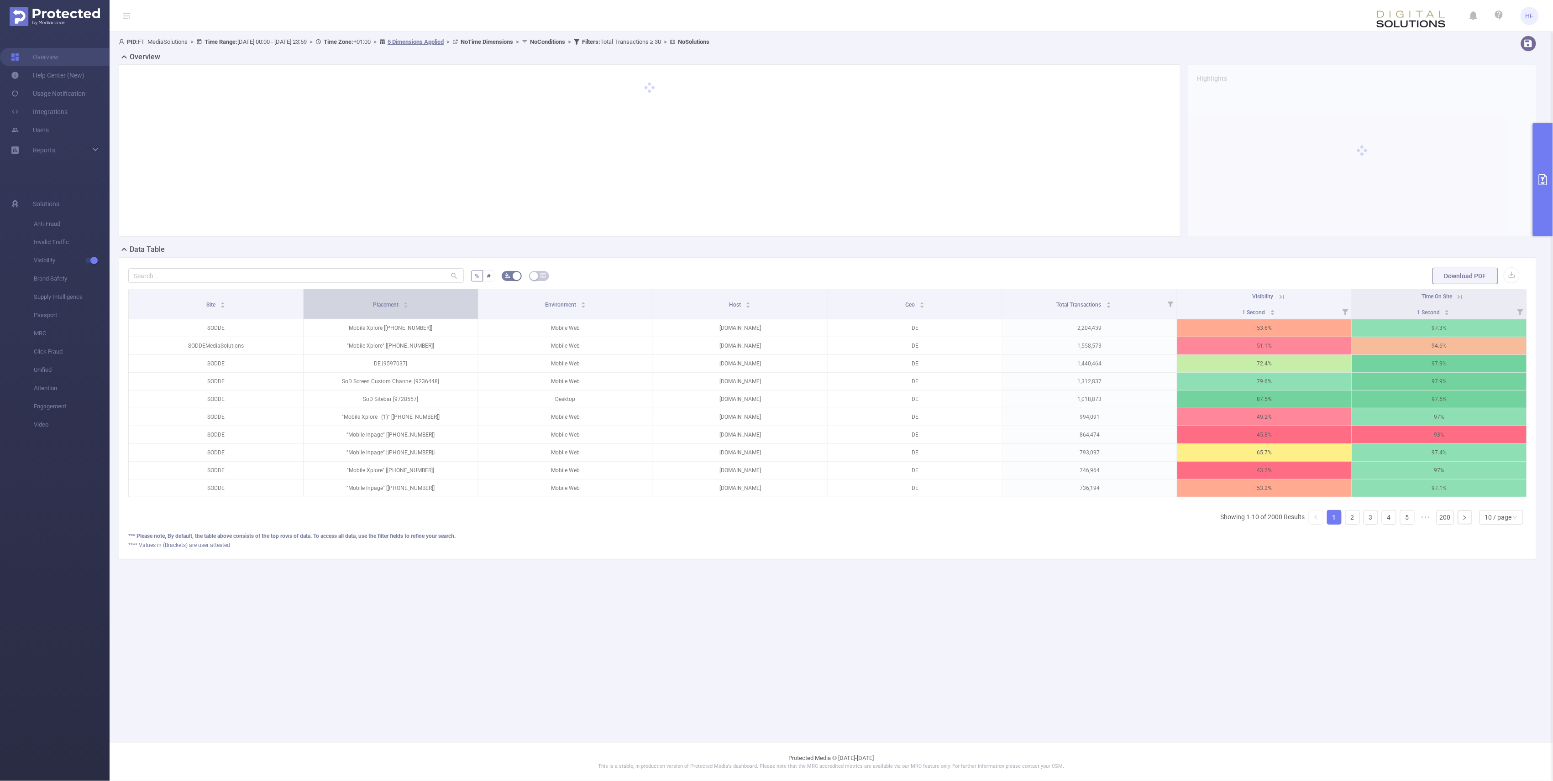
click at [398, 308] on span "Placement" at bounding box center [386, 305] width 27 height 6
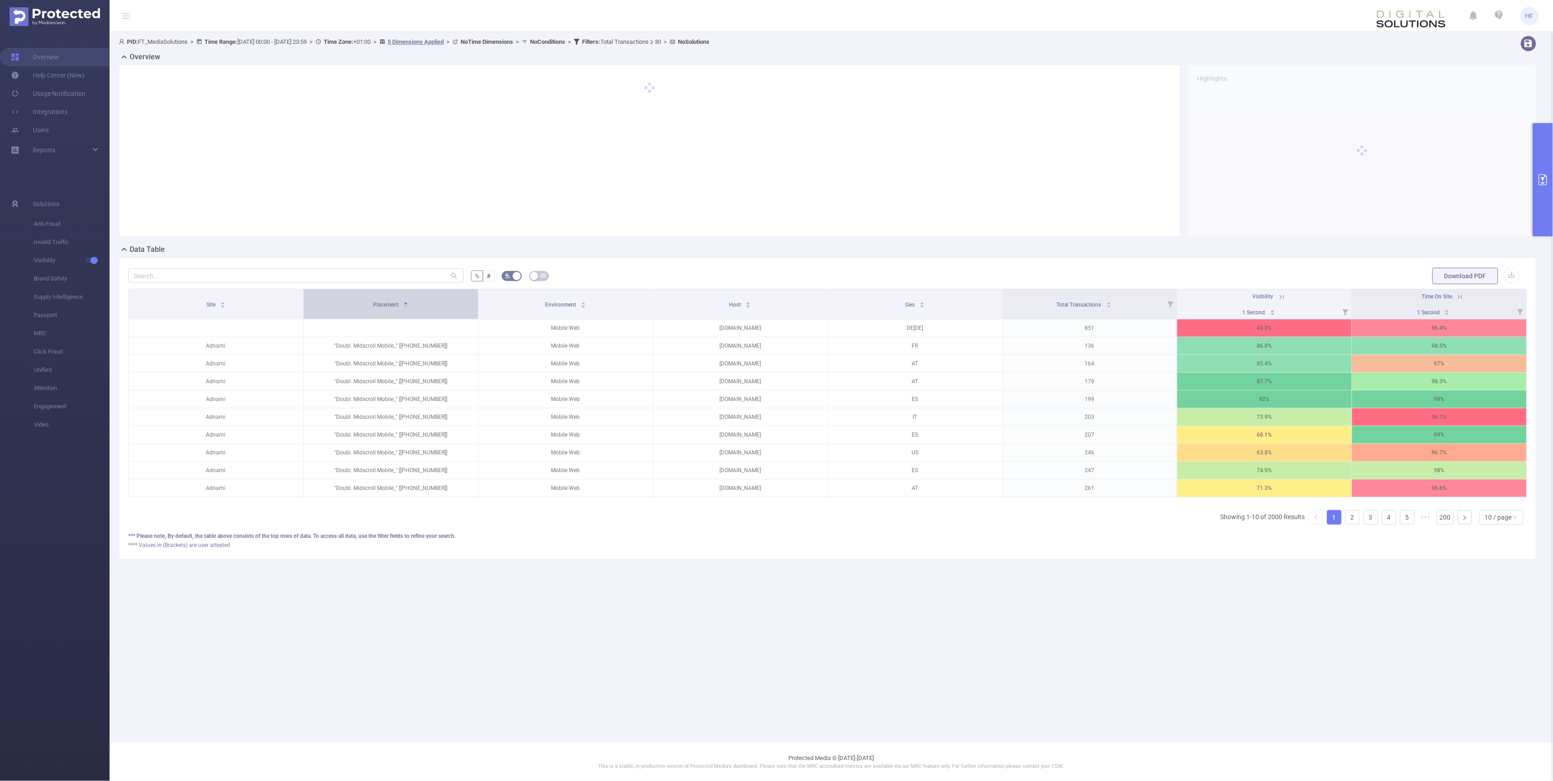
click at [404, 309] on icon "icon: caret-down" at bounding box center [405, 306] width 5 height 5
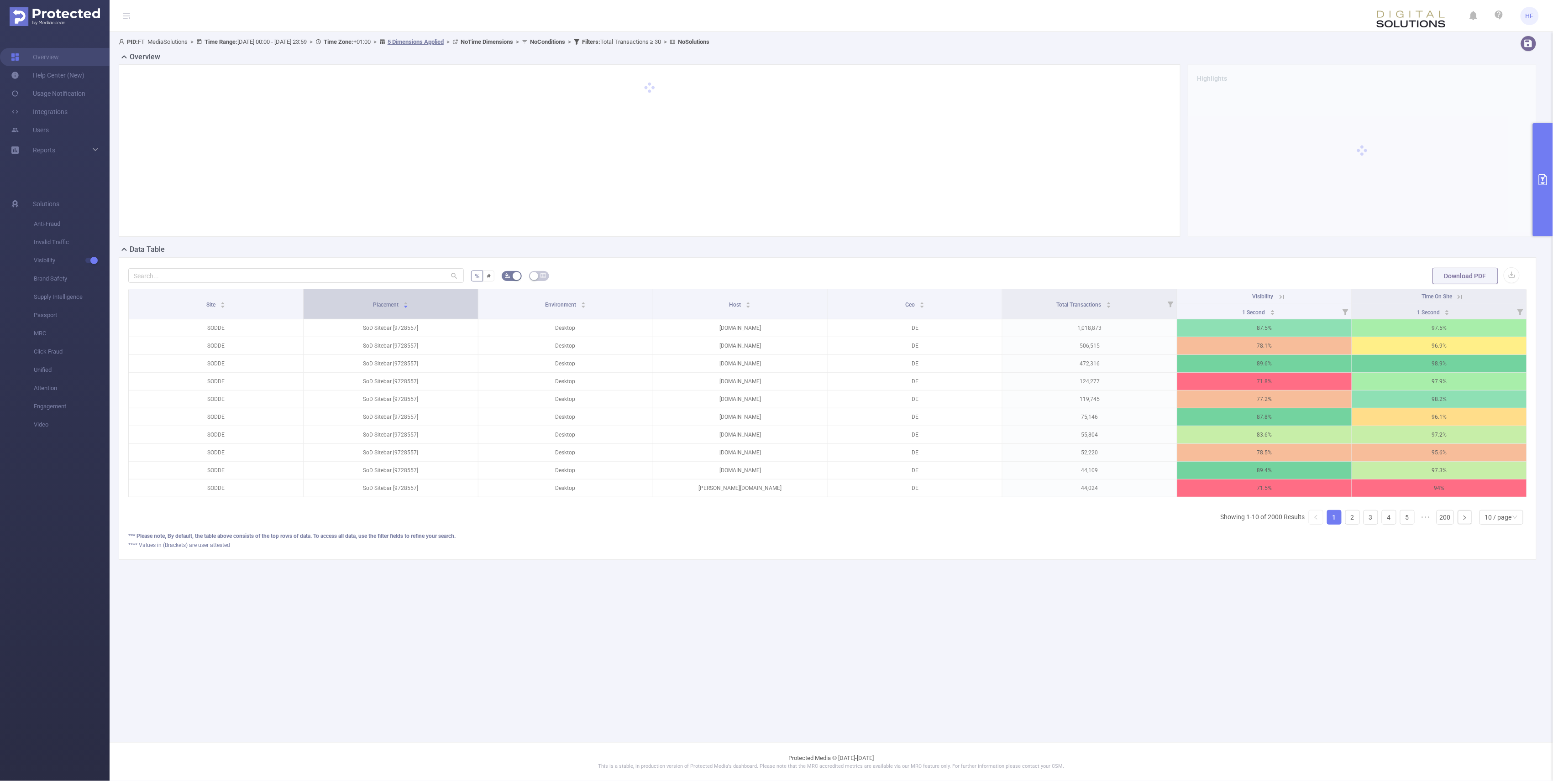
click at [404, 309] on icon "icon: caret-down" at bounding box center [405, 306] width 5 height 5
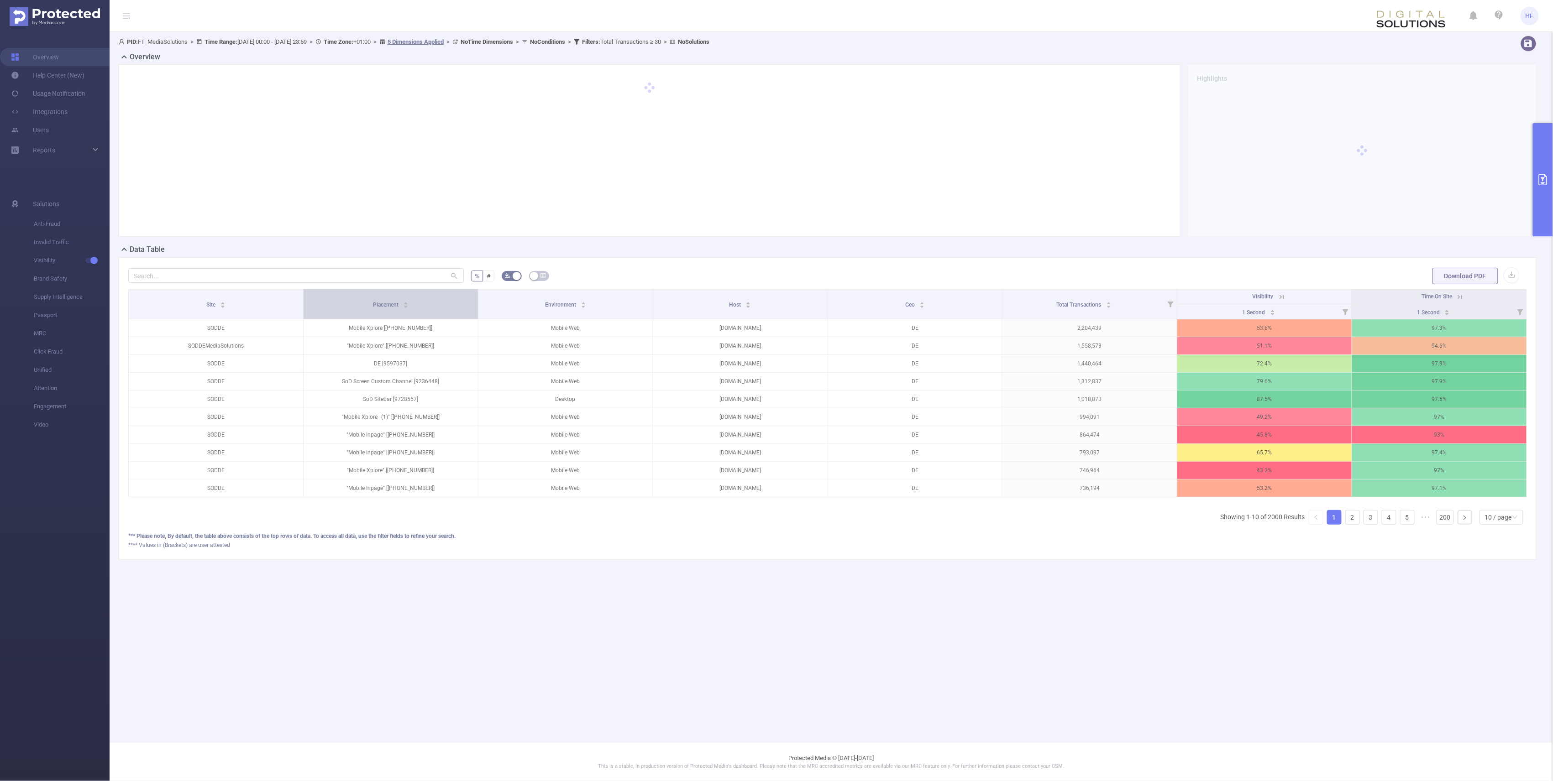
click at [404, 309] on icon "icon: caret-down" at bounding box center [405, 306] width 5 height 5
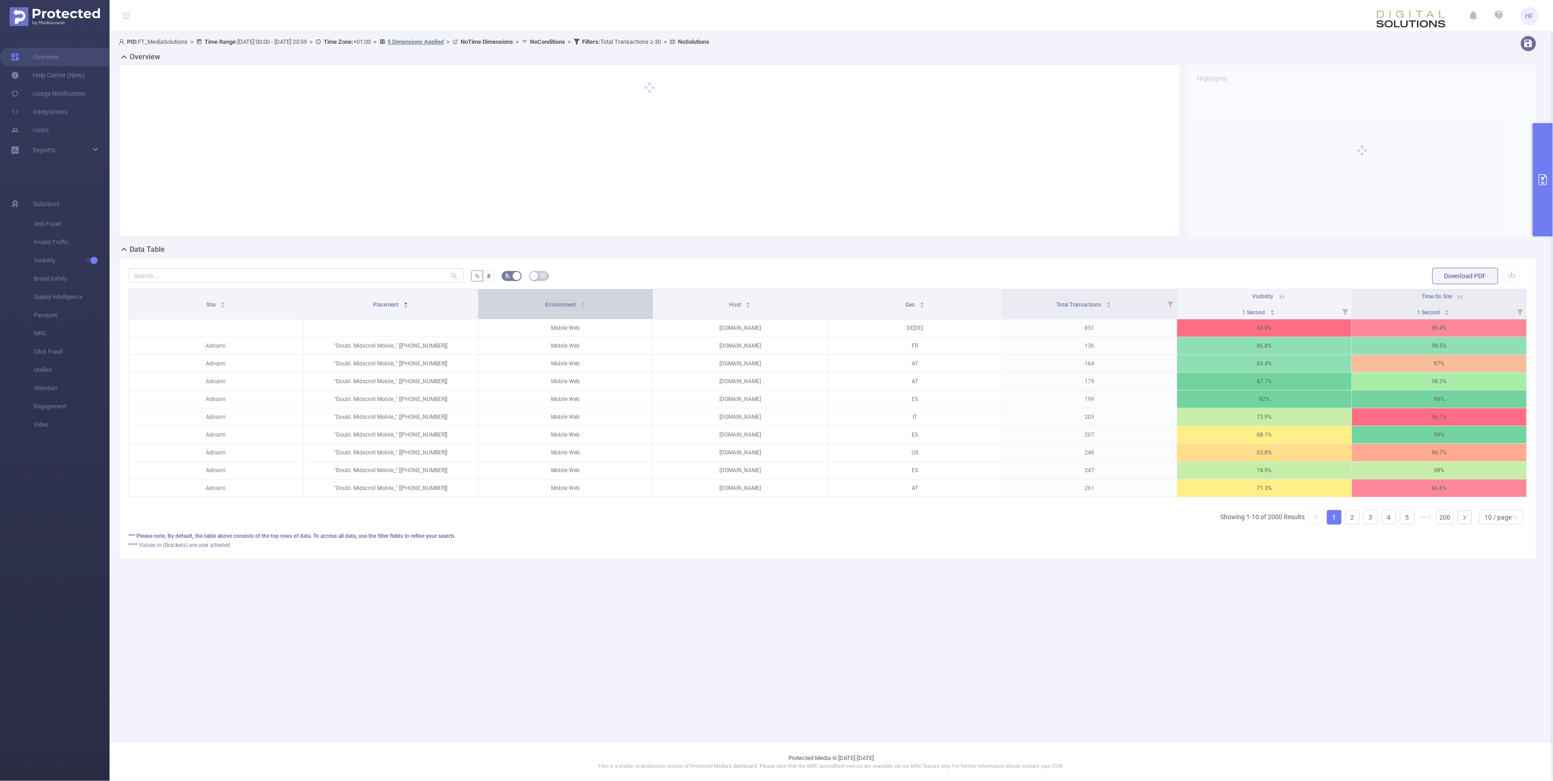
click at [584, 307] on icon "icon: caret-down" at bounding box center [583, 306] width 5 height 5
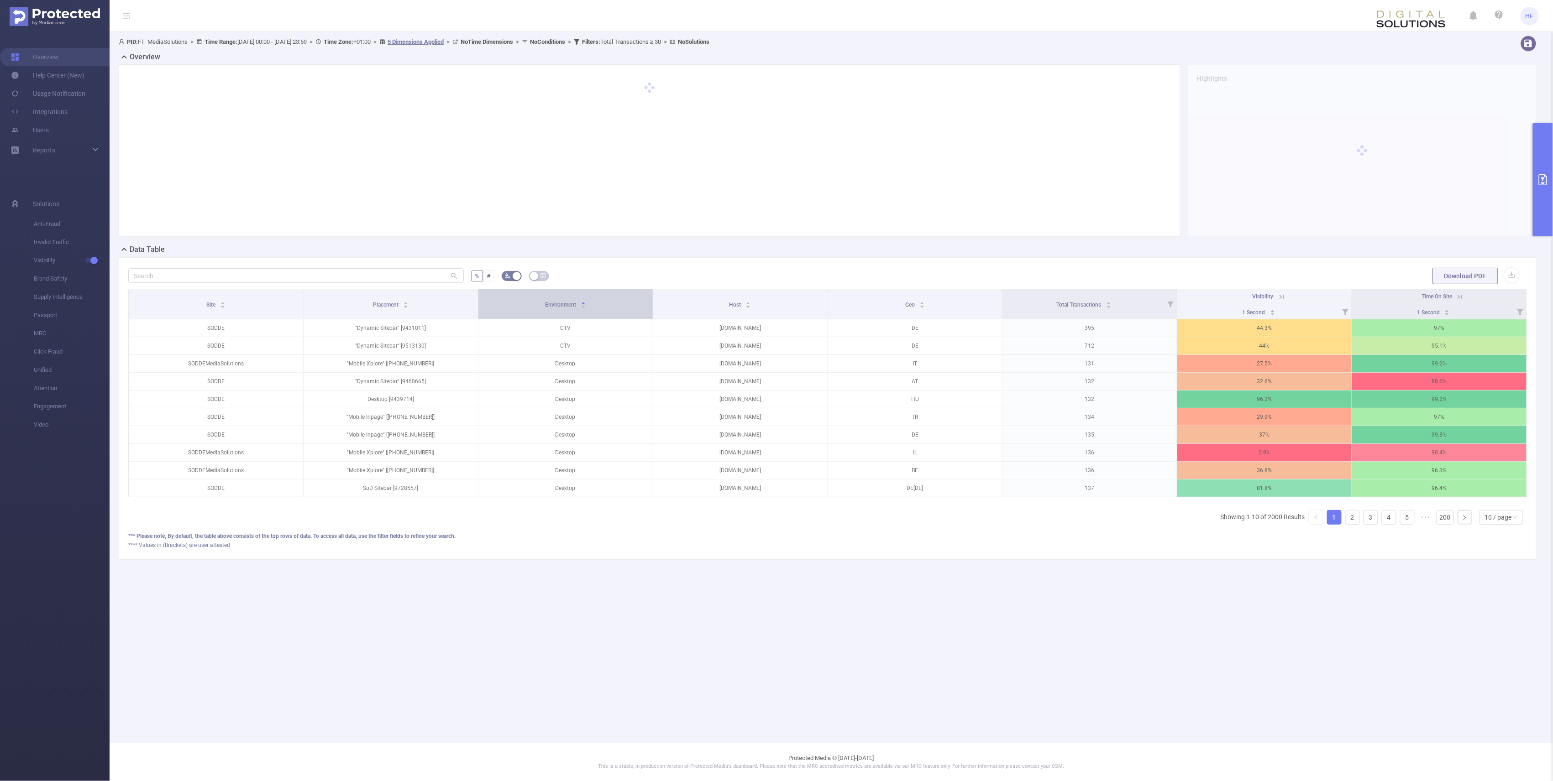
click at [585, 307] on icon "icon: caret-down" at bounding box center [583, 306] width 5 height 5
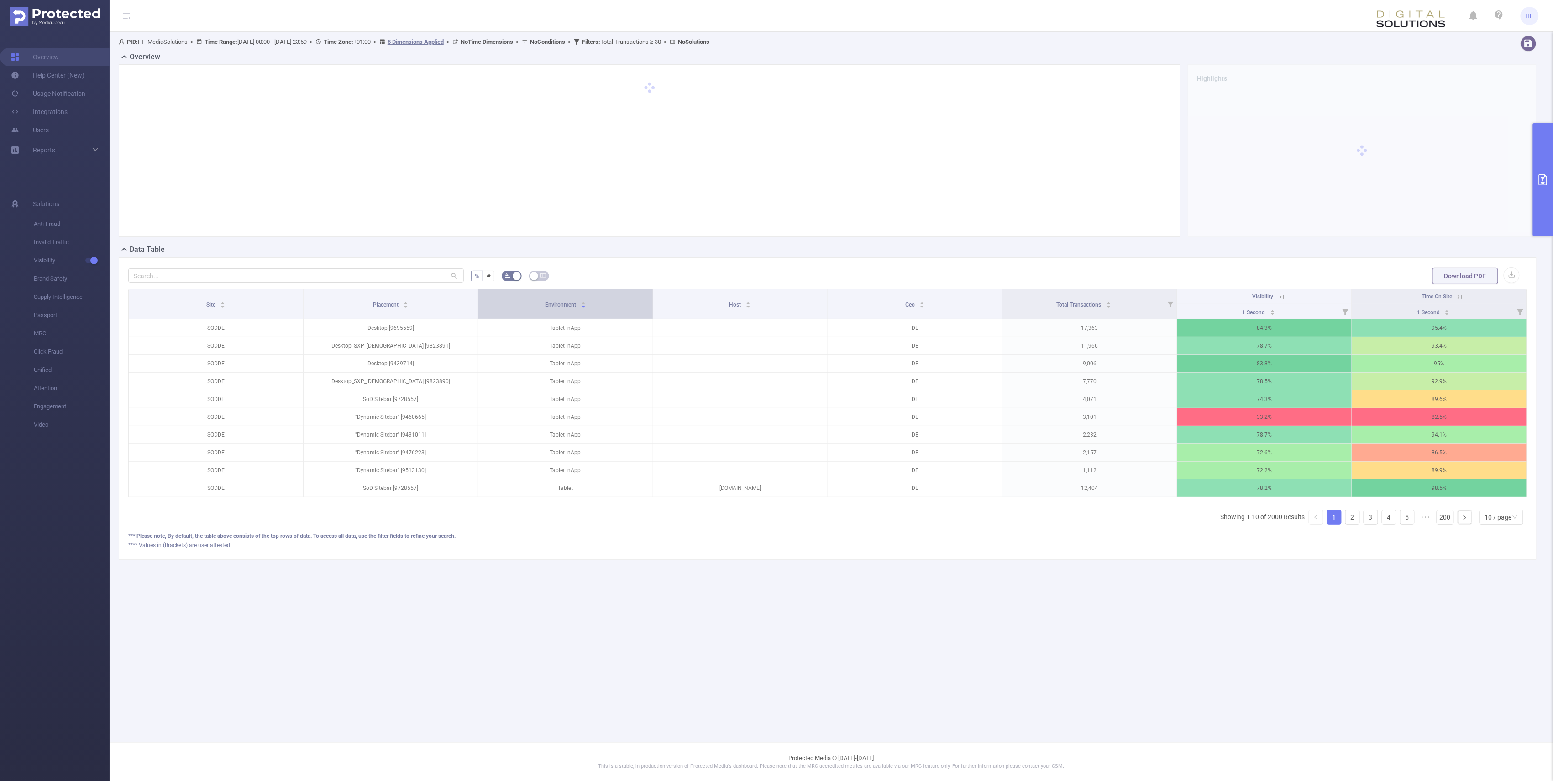
click at [585, 309] on icon "icon: caret-down" at bounding box center [583, 306] width 5 height 5
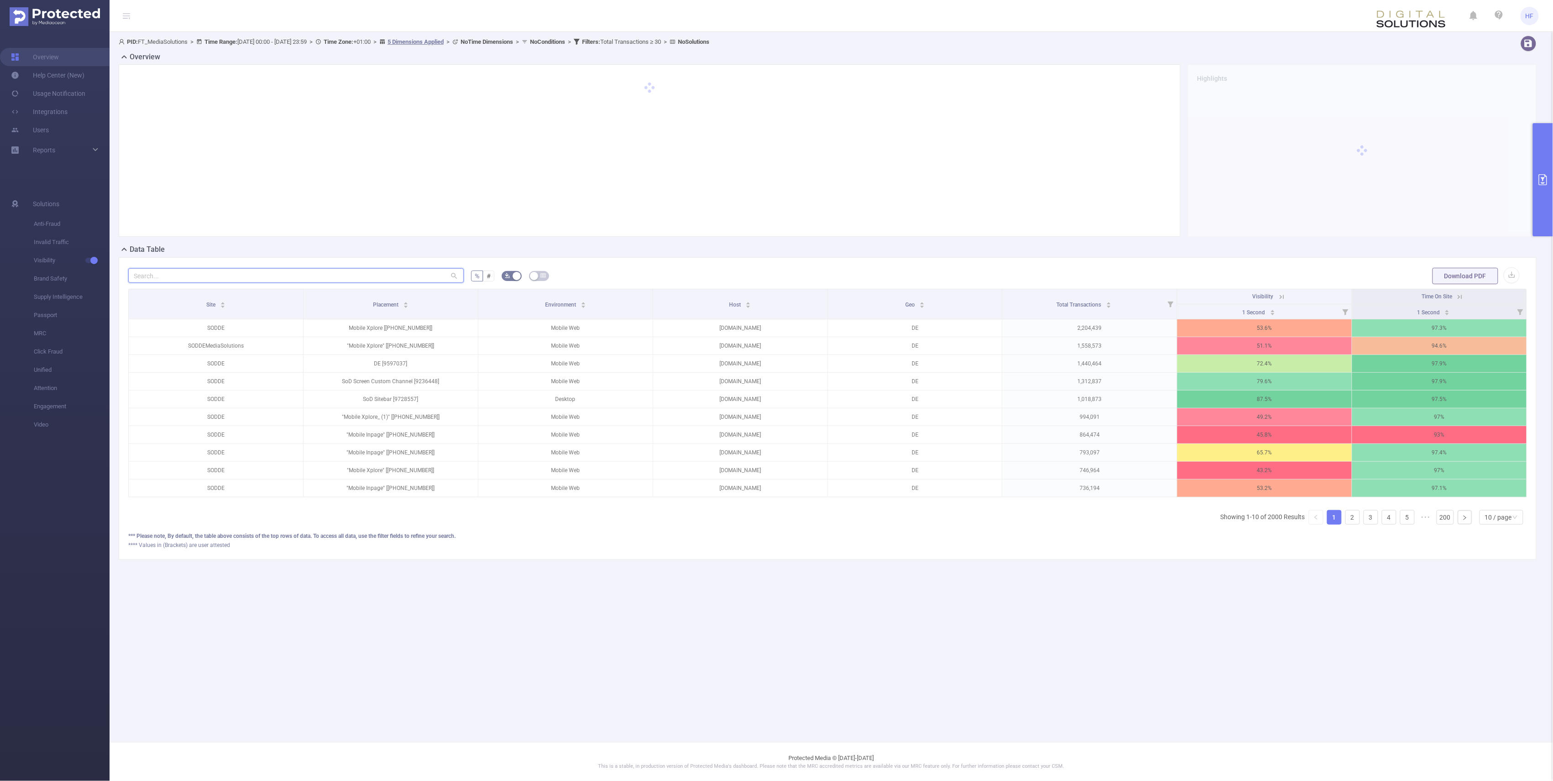
click at [258, 276] on input "text" at bounding box center [295, 275] width 335 height 15
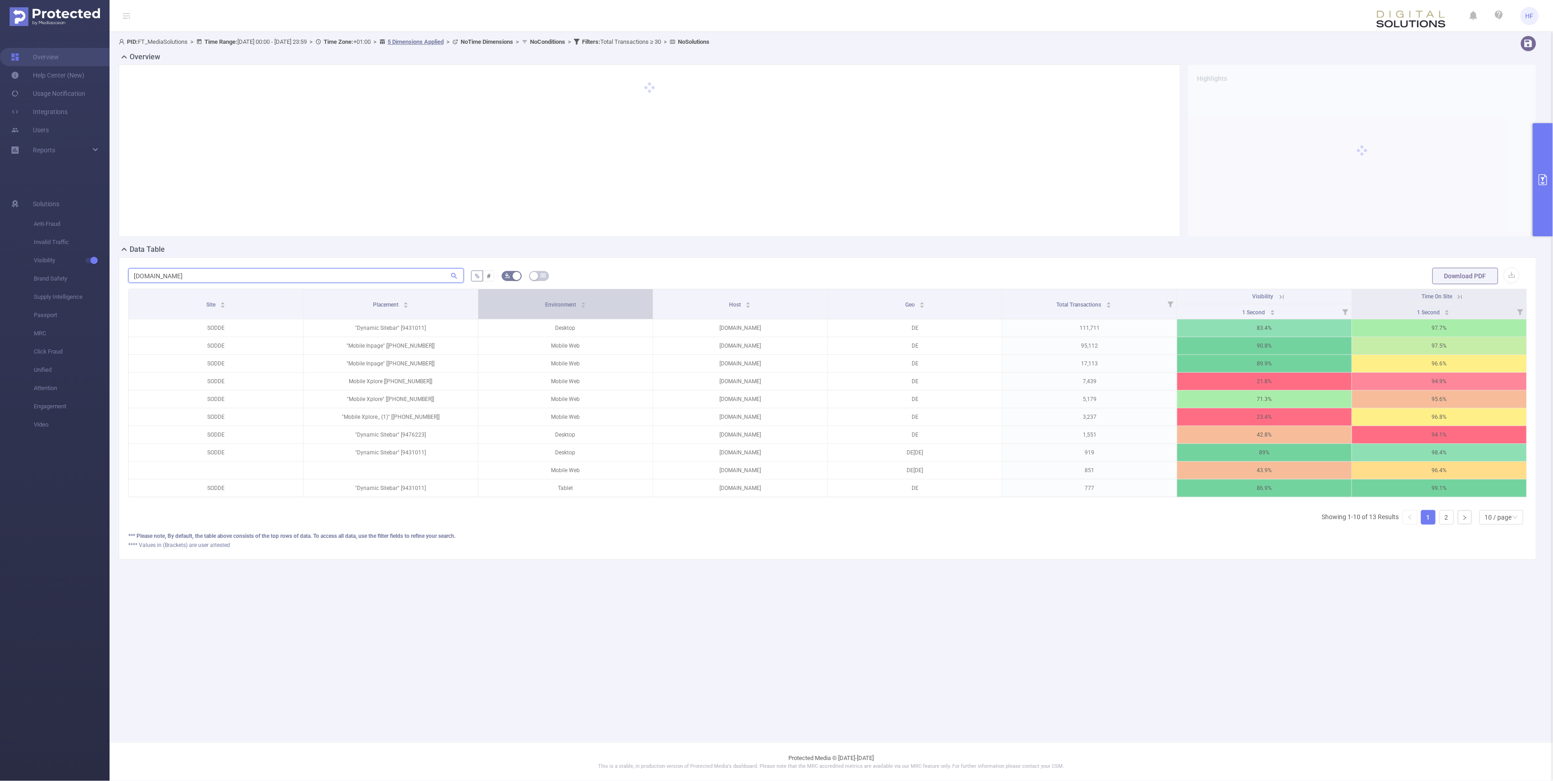
type input "[DOMAIN_NAME]"
click at [582, 309] on icon "icon: caret-down" at bounding box center [583, 306] width 5 height 5
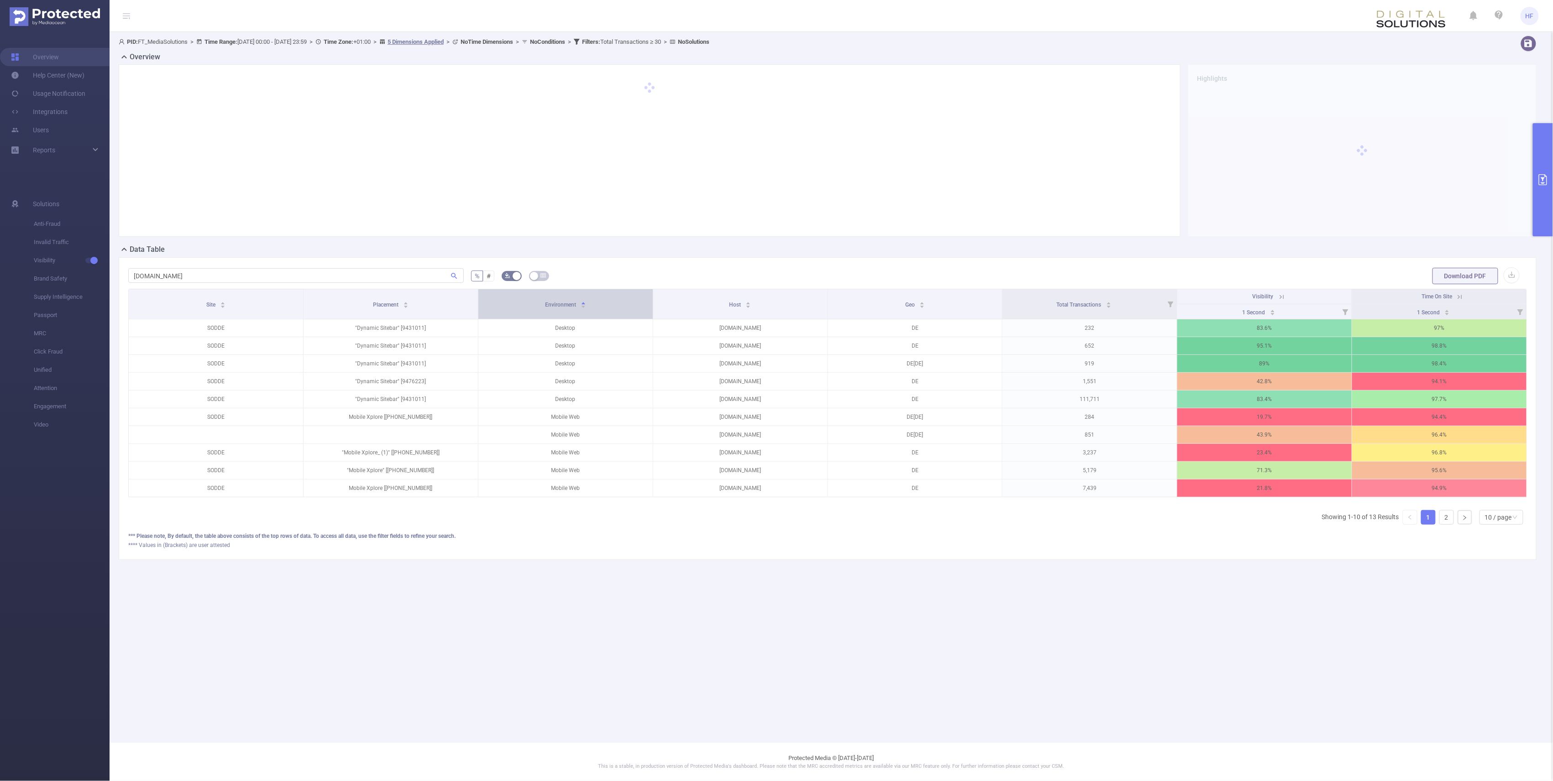
click at [586, 304] on div "Environment" at bounding box center [565, 303] width 41 height 9
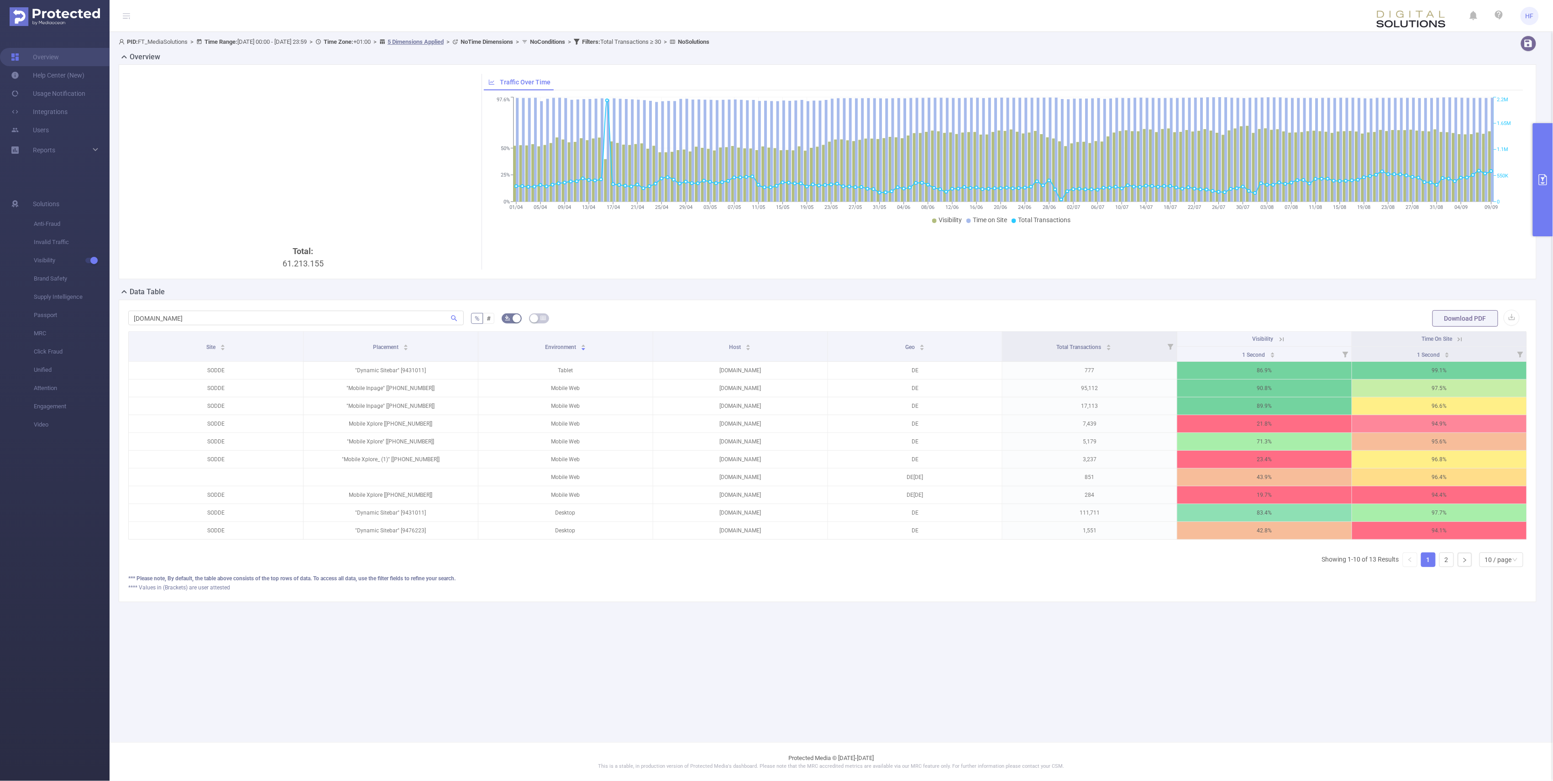
click at [772, 183] on icon "primary" at bounding box center [1542, 179] width 11 height 11
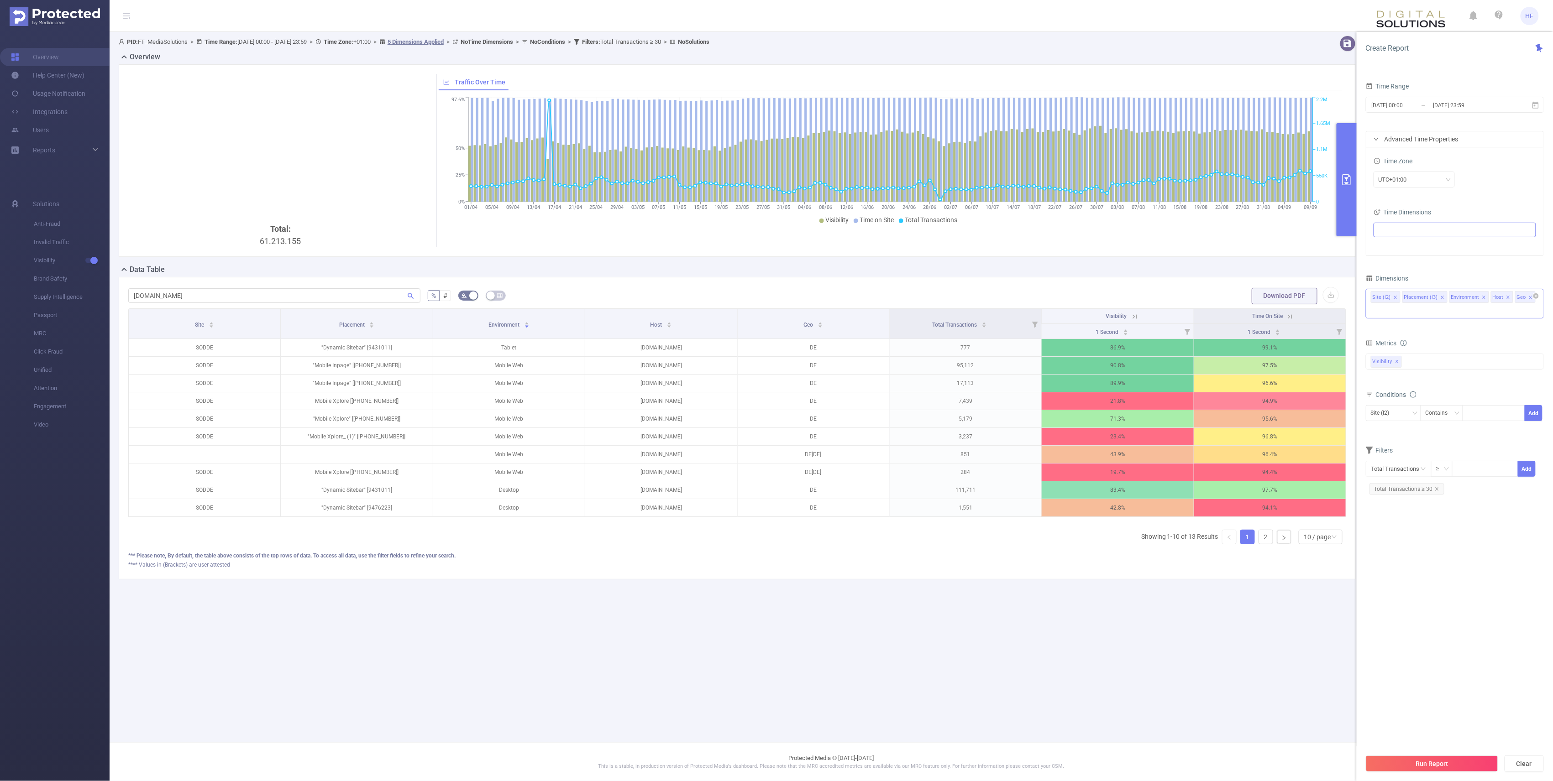
click at [772, 299] on icon "icon: close" at bounding box center [1441, 297] width 3 height 3
click at [772, 761] on button "Run Report" at bounding box center [1432, 764] width 132 height 16
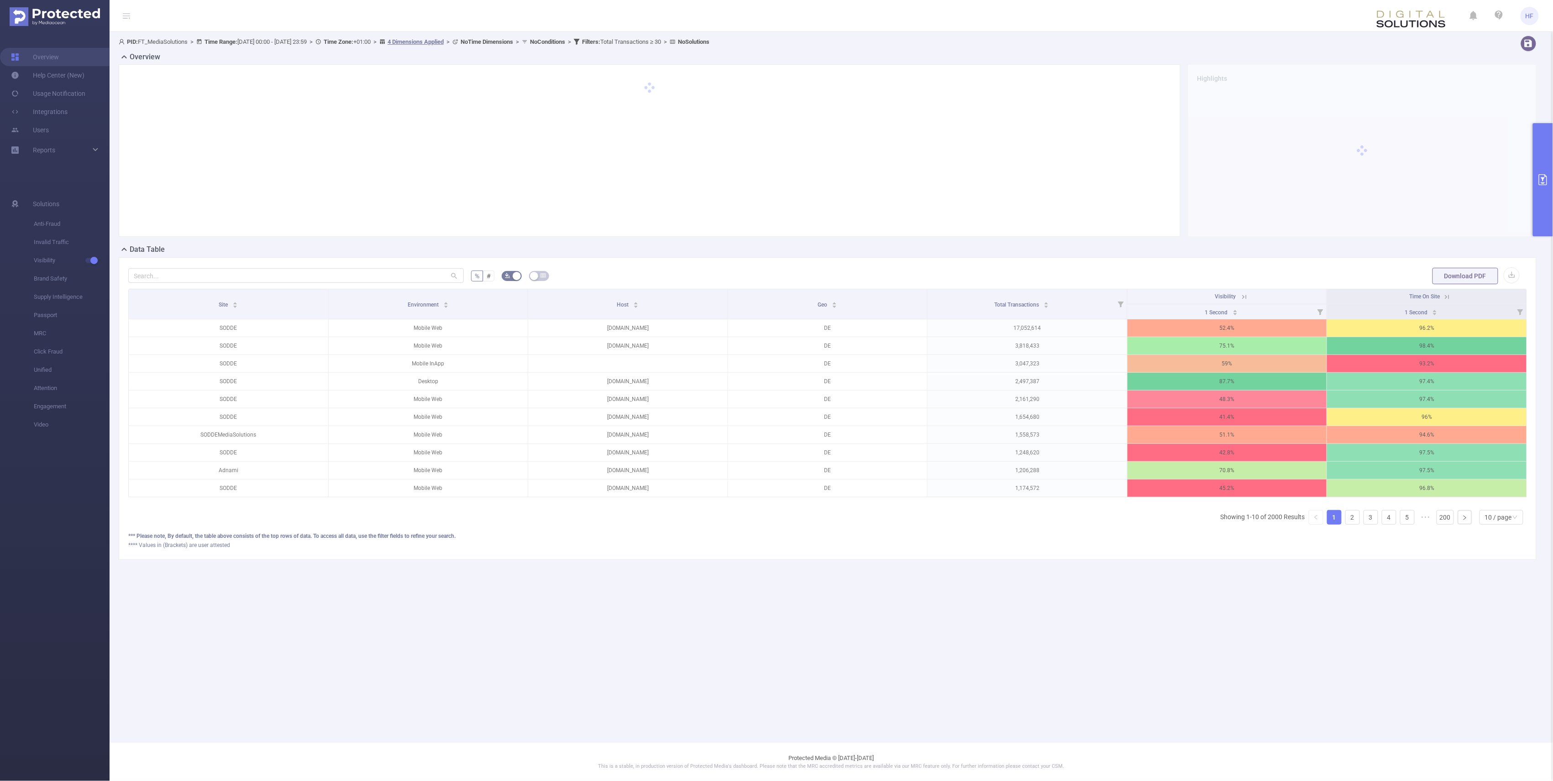
click at [772, 645] on main "PID: FT_MediaSolutions > Time Range: [DATE] 00:00 - [DATE] 23:59 > Time Zone: +…" at bounding box center [831, 371] width 1443 height 743
click at [344, 275] on input "text" at bounding box center [295, 275] width 335 height 15
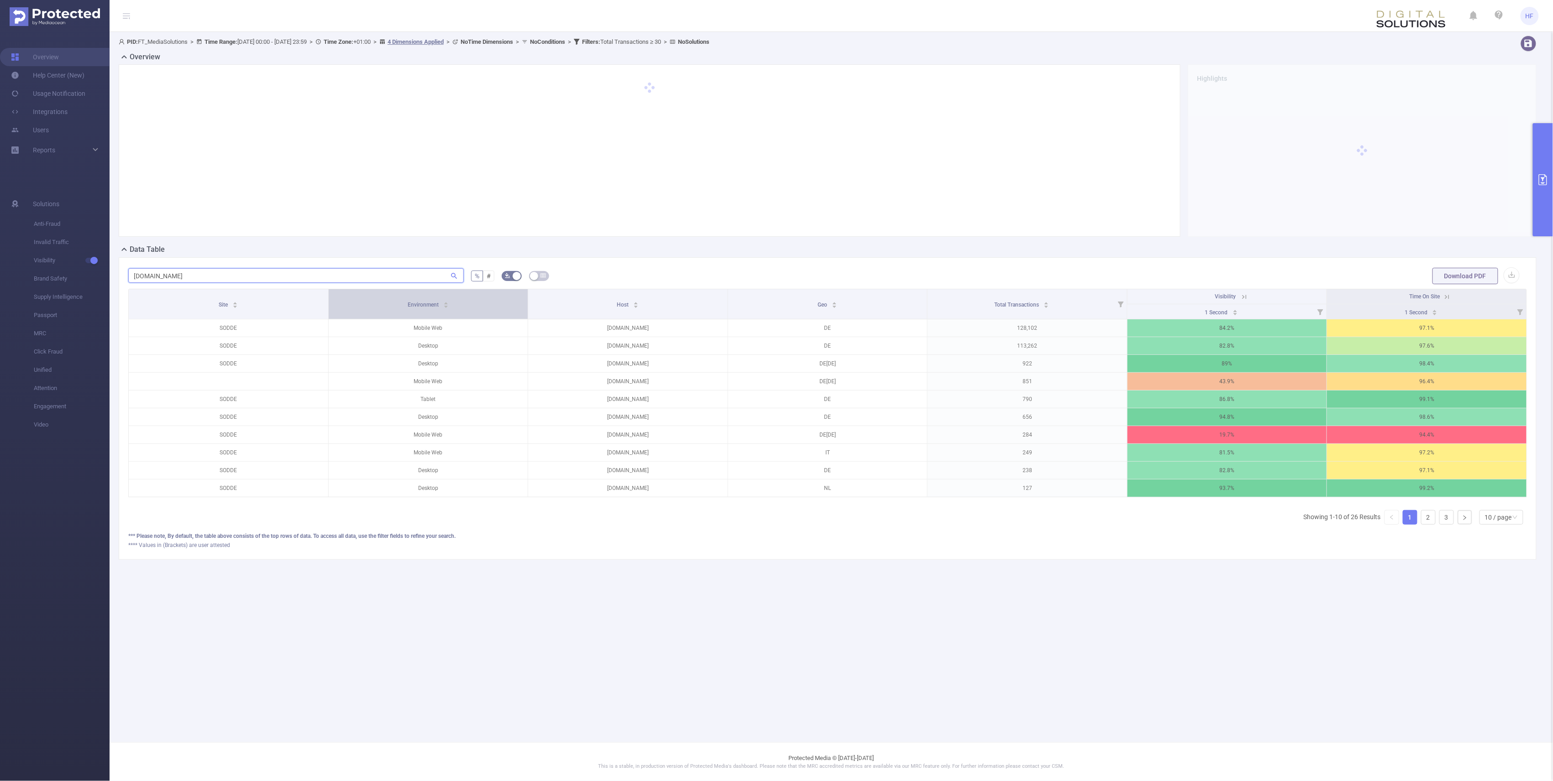
type input "[DOMAIN_NAME]"
click at [445, 307] on icon "icon: caret-down" at bounding box center [445, 306] width 5 height 5
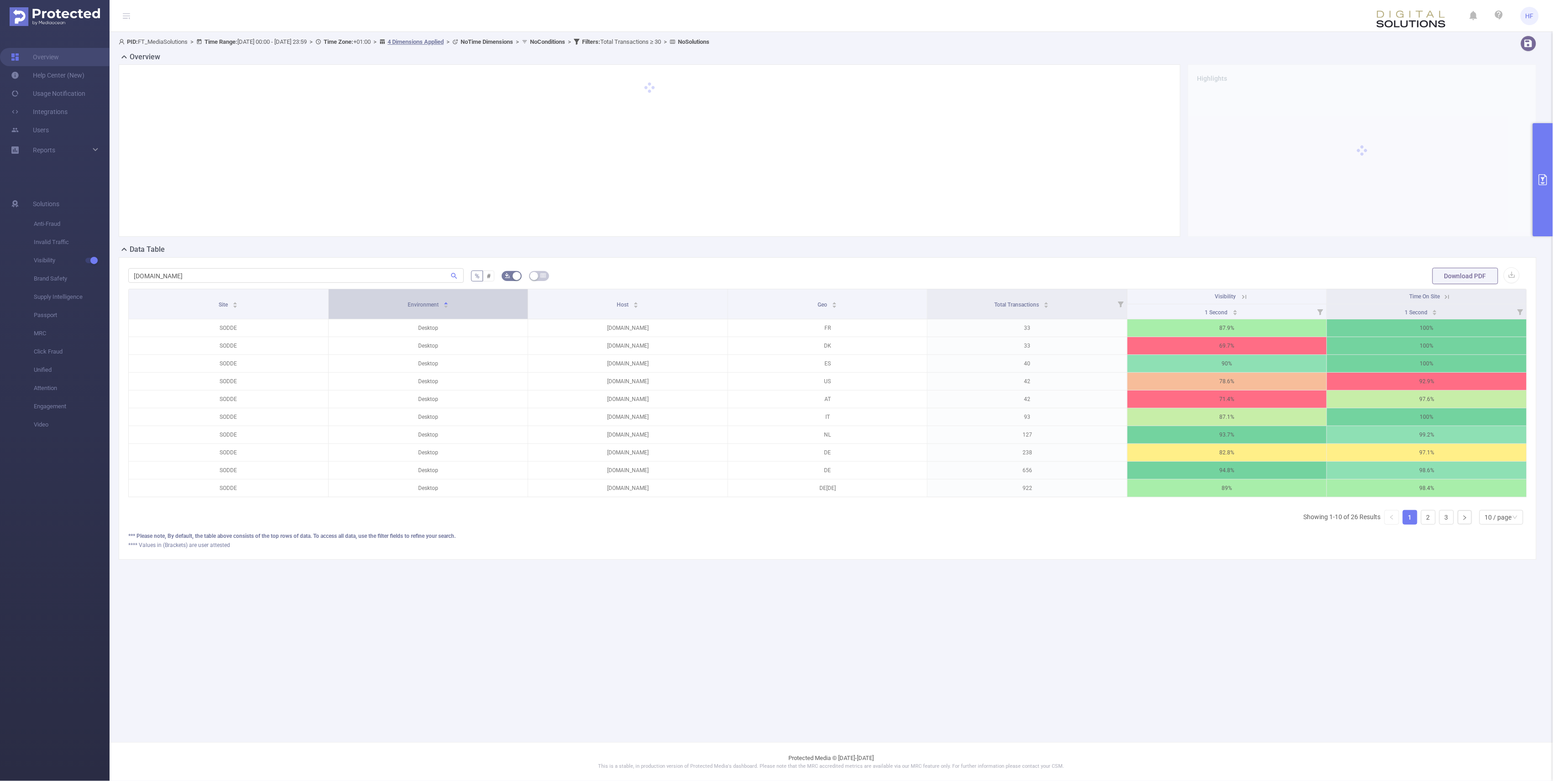
click at [447, 303] on icon "icon: caret-up" at bounding box center [445, 303] width 5 height 5
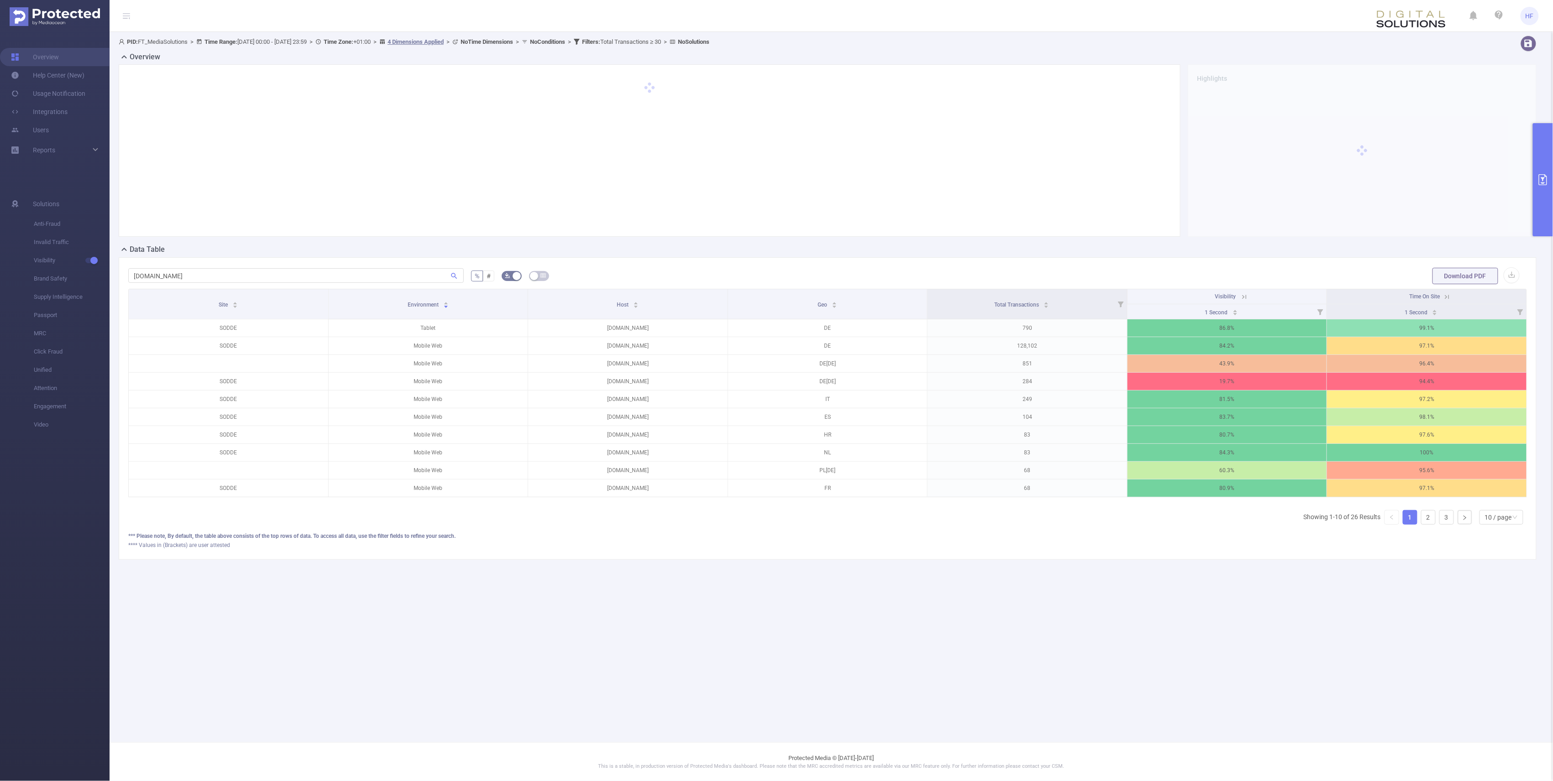
scroll to position [0, 2]
click at [772, 764] on footer "Protected Media © [DATE]-[DATE] This is a stable, in production version of Prot…" at bounding box center [831, 762] width 1443 height 39
